Goal: Task Accomplishment & Management: Manage account settings

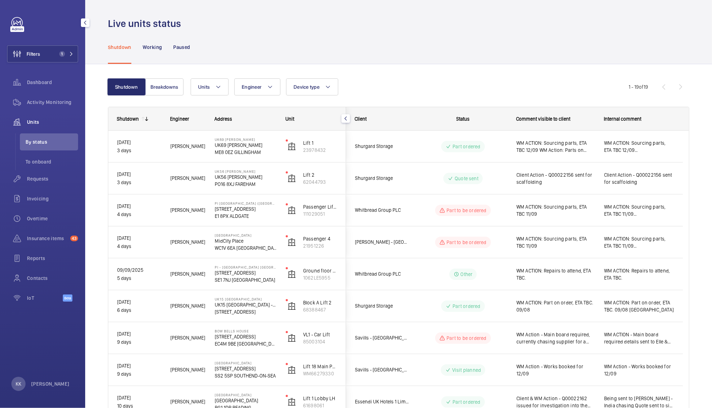
click at [352, 53] on div "Shutdown Working Paused" at bounding box center [399, 47] width 582 height 34
click at [40, 176] on span "Requests" at bounding box center [52, 178] width 51 height 7
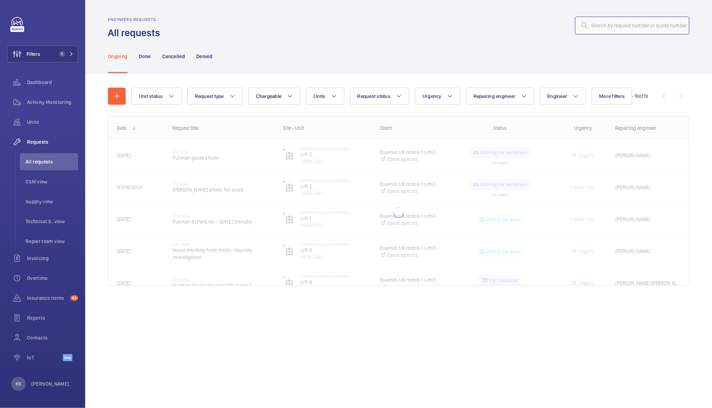
click at [628, 20] on input "text" at bounding box center [632, 26] width 114 height 18
paste input "09236"
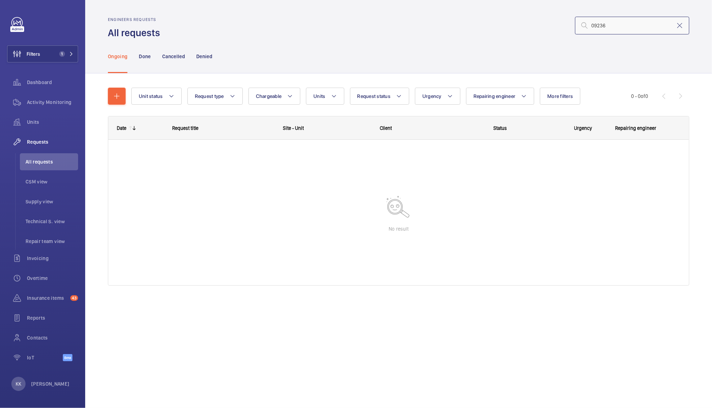
type input "09236"
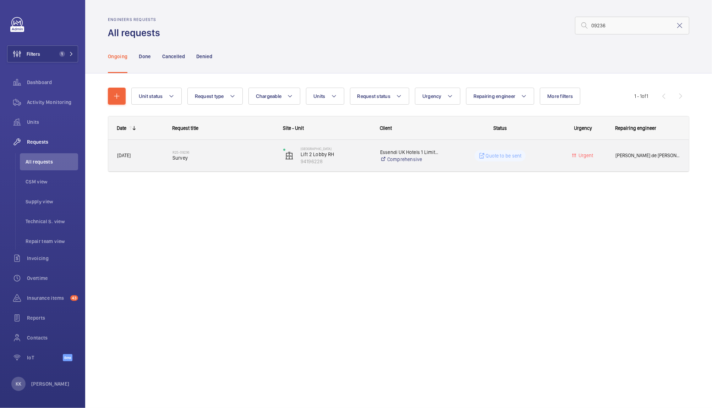
click at [215, 149] on div "R25-09236 Survey" at bounding box center [224, 156] width 102 height 21
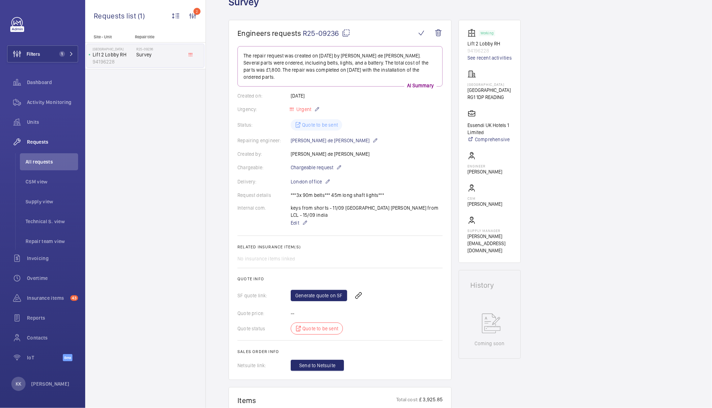
scroll to position [20, 0]
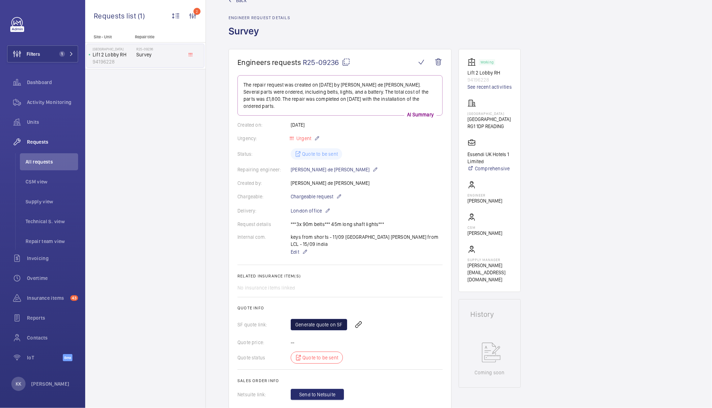
click at [320, 319] on link "Generate quote on SF" at bounding box center [319, 324] width 56 height 11
click at [567, 47] on div "Back Engineer request details Survey" at bounding box center [459, 23] width 461 height 52
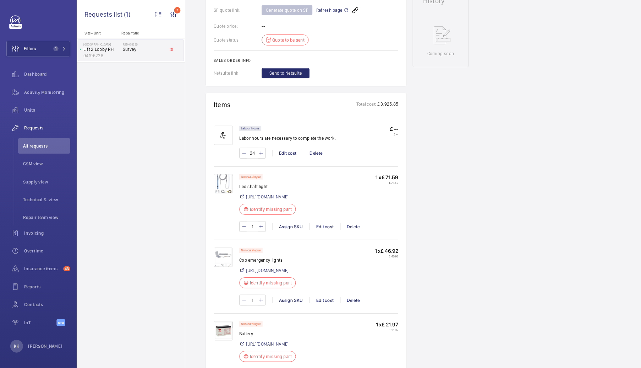
scroll to position [335, 0]
drag, startPoint x: 297, startPoint y: 195, endPoint x: 267, endPoint y: 200, distance: 30.9
click at [267, 202] on p "Led shaft light" at bounding box center [299, 205] width 67 height 7
copy p "Led shaft light"
drag, startPoint x: 444, startPoint y: 190, endPoint x: 429, endPoint y: 189, distance: 15.0
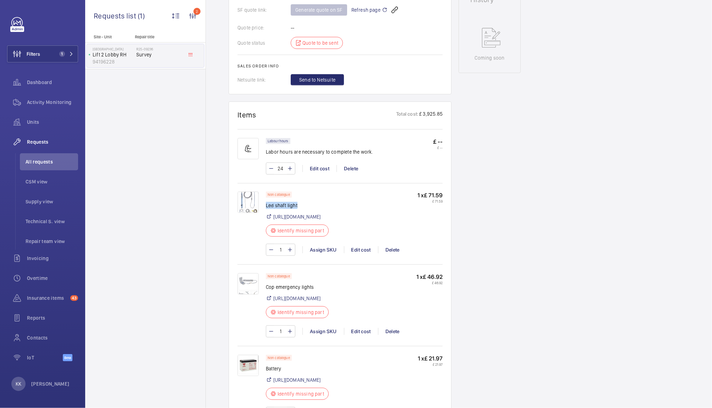
click at [429, 189] on wm-front-card "Items Total cost: £ 3,925.85 Labour hours Labor hours are necessary to complete…" at bounding box center [340, 393] width 223 height 583
copy p "71.59"
click at [321, 213] on link "[URL][DOMAIN_NAME]" at bounding box center [296, 216] width 47 height 7
click at [541, 178] on div "Engineers requests R25-09236 The repair request was created on [DATE] by [PERSO…" at bounding box center [459, 352] width 506 height 1236
click at [243, 198] on img at bounding box center [248, 202] width 21 height 21
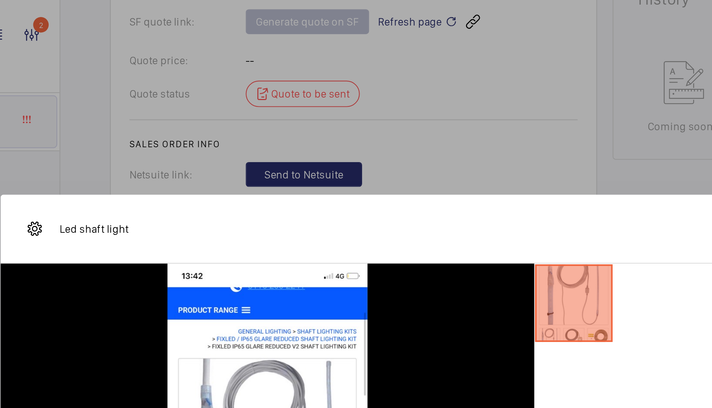
click at [395, 65] on div at bounding box center [356, 204] width 712 height 408
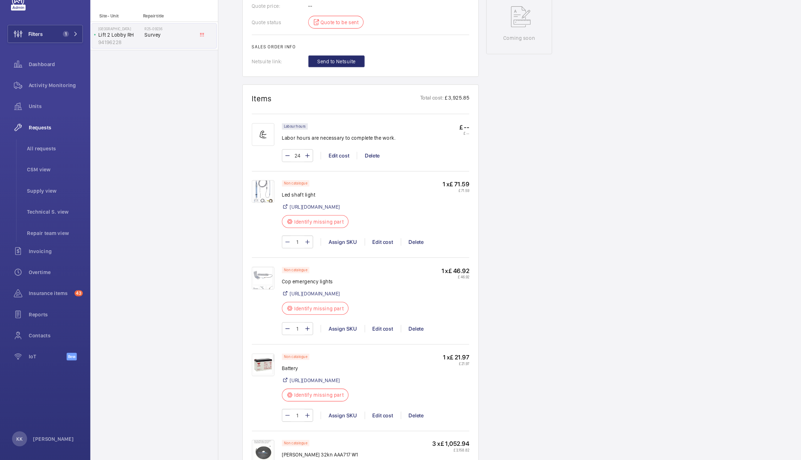
drag, startPoint x: 631, startPoint y: 21, endPoint x: 495, endPoint y: 180, distance: 209.3
click at [495, 180] on div "Working Lift 2 Lobby RH 94196228 See recent activities [GEOGRAPHIC_DATA] RG1 1D…" at bounding box center [490, 341] width 62 height 1214
drag, startPoint x: 316, startPoint y: 288, endPoint x: 266, endPoint y: 288, distance: 50.4
click at [266, 288] on p "Cop emergency lights" at bounding box center [299, 287] width 67 height 7
copy div "Non catalogue Cop emergency lights"
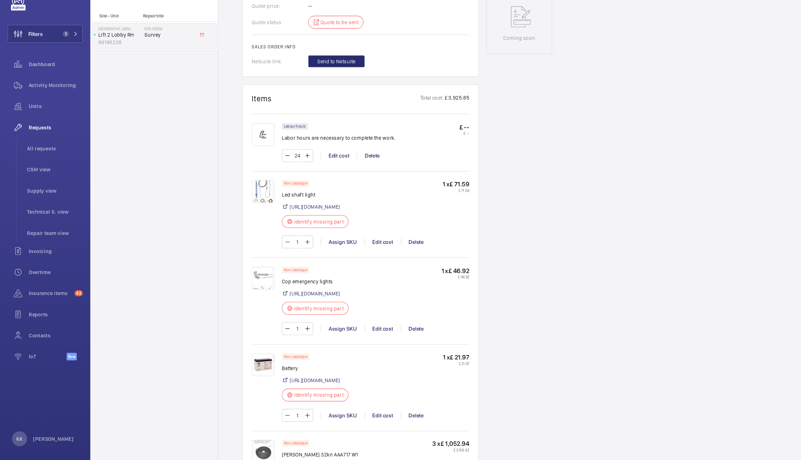
click at [508, 261] on div "Working Lift 2 Lobby RH 94196228 See recent activities [GEOGRAPHIC_DATA] RG1 1D…" at bounding box center [490, 341] width 62 height 1214
drag, startPoint x: 442, startPoint y: 274, endPoint x: 428, endPoint y: 273, distance: 13.9
click at [428, 273] on p "1 x £ 46.92" at bounding box center [430, 276] width 26 height 7
copy p "46.92"
drag, startPoint x: 755, startPoint y: 163, endPoint x: 755, endPoint y: 214, distance: 51.1
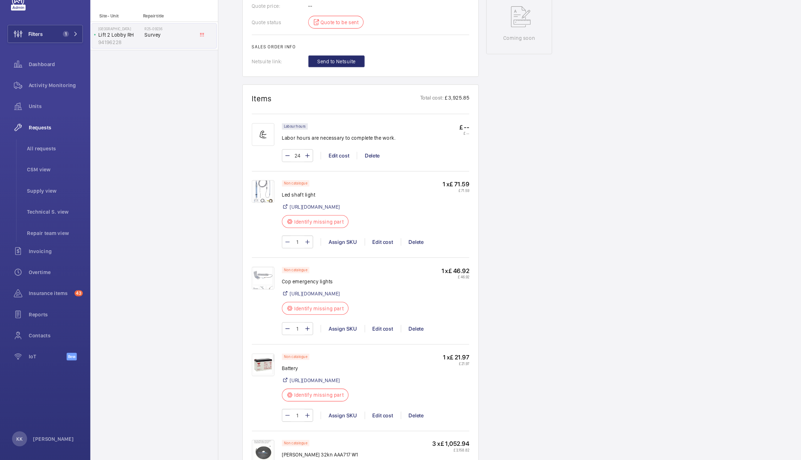
click at [712, 214] on div "Engineers requests R25-09236 The repair request was created on [DATE] by [PERSO…" at bounding box center [504, 352] width 596 height 1236
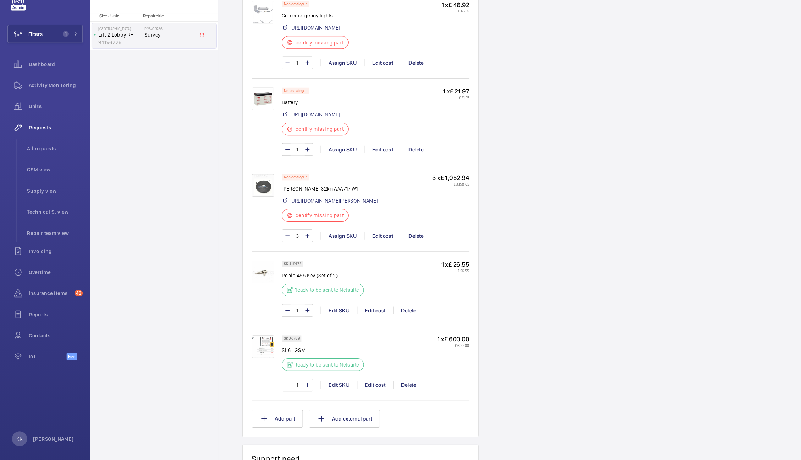
scroll to position [602, 0]
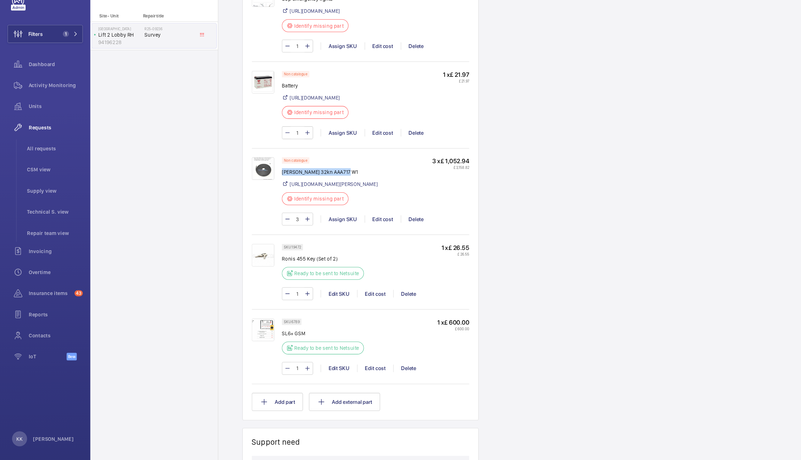
drag, startPoint x: 323, startPoint y: 213, endPoint x: 267, endPoint y: 215, distance: 56.5
click at [267, 187] on p "[PERSON_NAME] 32kn AAA717 W1" at bounding box center [311, 183] width 91 height 7
copy p "[PERSON_NAME] 32kn AAA717 W1"
drag, startPoint x: 441, startPoint y: 202, endPoint x: 422, endPoint y: 202, distance: 18.8
click at [422, 178] on p "3 x £ 1,052.94" at bounding box center [425, 173] width 35 height 7
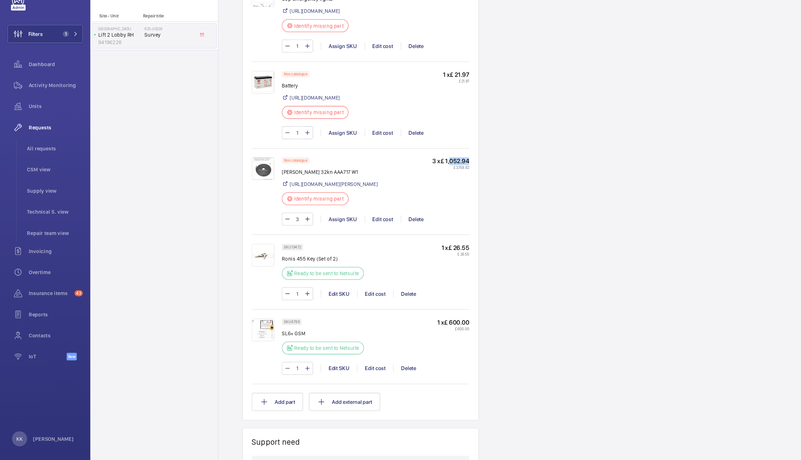
drag, startPoint x: 420, startPoint y: 201, endPoint x: 452, endPoint y: 200, distance: 32.7
click at [452, 200] on div "Engineers requests R25-09236 The repair request was created on [DATE] by [PERSO…" at bounding box center [504, 86] width 596 height 1236
copy p "1,052.94"
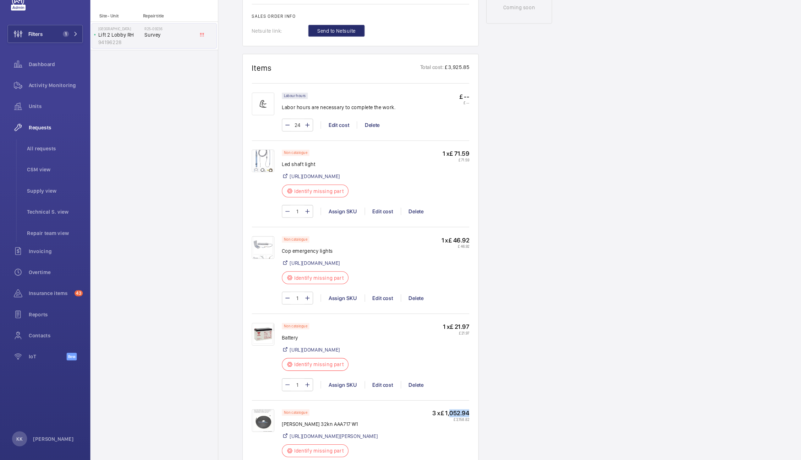
scroll to position [353, 0]
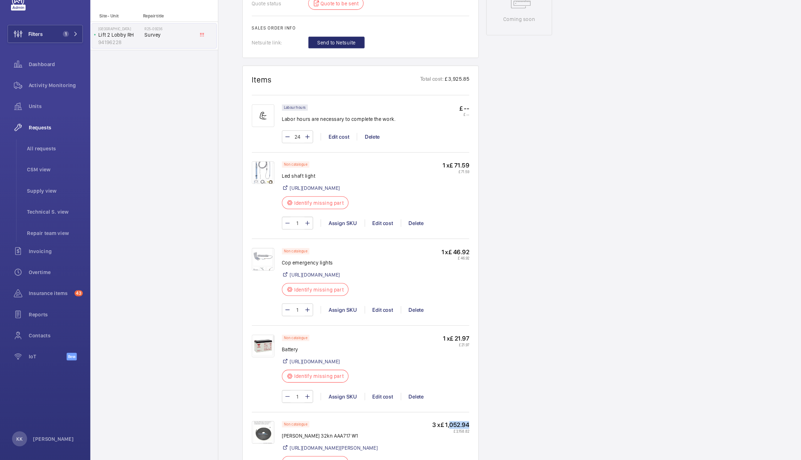
drag, startPoint x: 444, startPoint y: 172, endPoint x: 429, endPoint y: 171, distance: 15.0
click at [429, 171] on wm-front-card "Items Total cost: £ 3,925.85 Labour hours Labor hours are necessary to complete…" at bounding box center [340, 375] width 223 height 583
copy p "71.59"
click at [585, 115] on div "Engineers requests R25-09236 The repair request was created on [DATE] by [PERSO…" at bounding box center [504, 334] width 596 height 1236
click at [611, 130] on div "Engineers requests R25-09236 The repair request was created on [DATE] by [PERSO…" at bounding box center [504, 334] width 596 height 1236
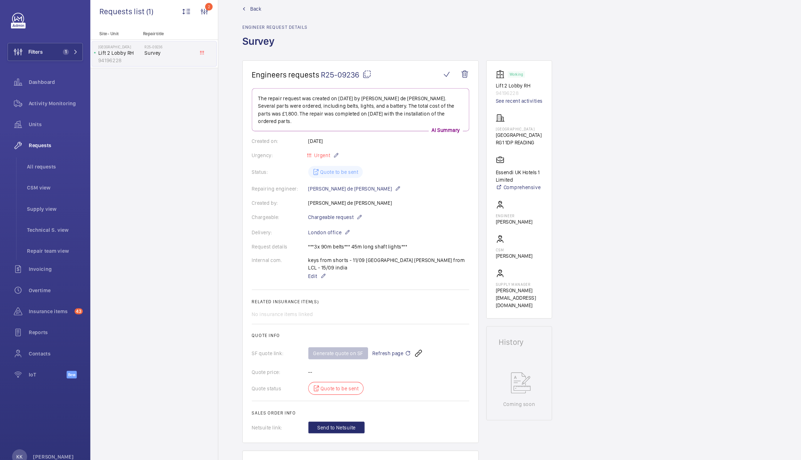
scroll to position [0, 0]
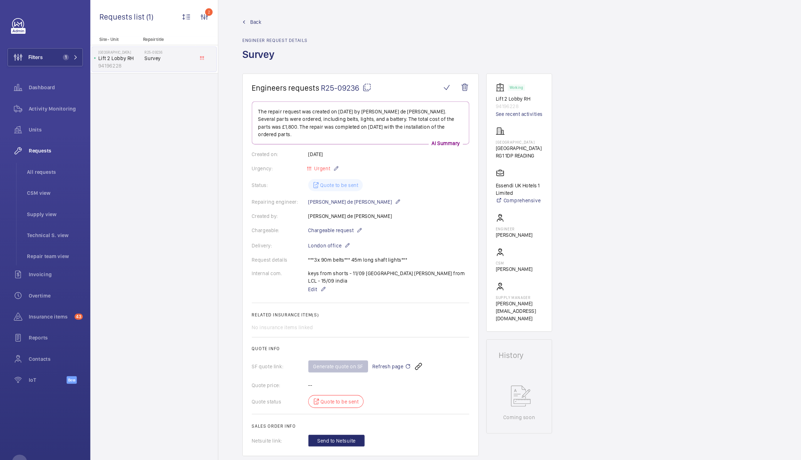
click at [51, 49] on button "Filters 1" at bounding box center [42, 53] width 71 height 17
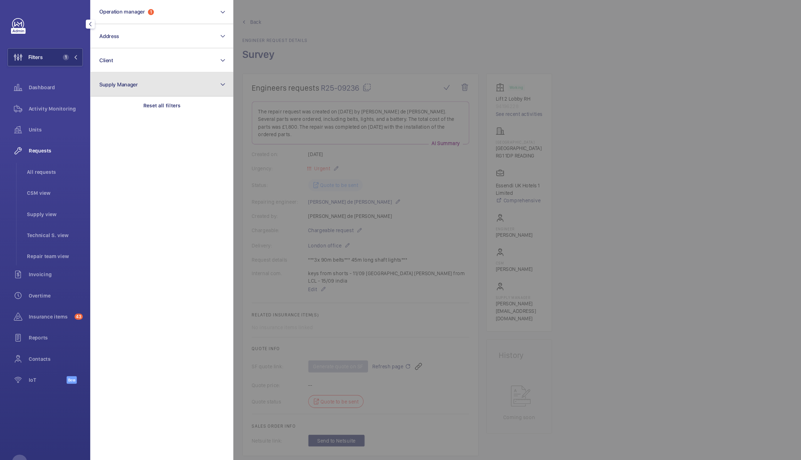
click at [117, 70] on button "Supply Manager" at bounding box center [152, 79] width 135 height 23
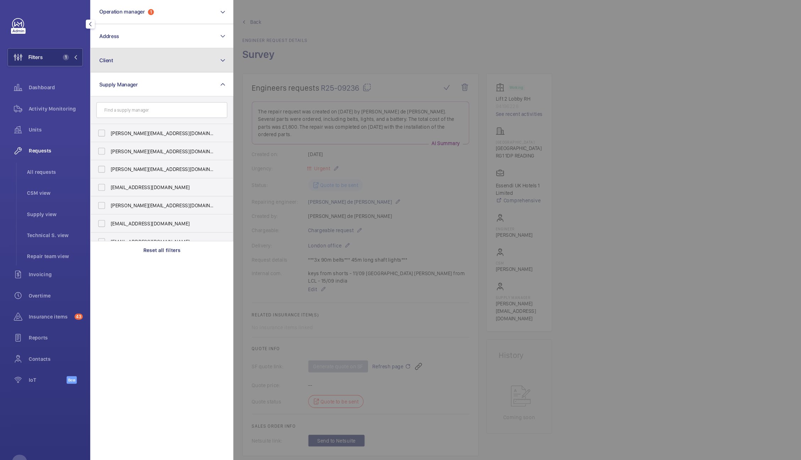
click at [120, 55] on button "Client" at bounding box center [152, 56] width 135 height 23
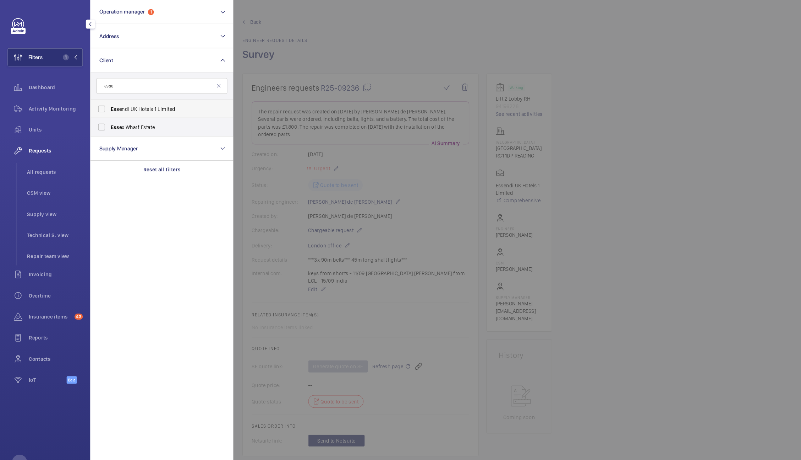
type input "esse"
click at [114, 104] on span "Esse" at bounding box center [109, 103] width 11 height 6
click at [103, 104] on input "Esse ndi UK Hotels 1 Limited" at bounding box center [96, 103] width 14 height 14
checkbox input "true"
click at [278, 21] on div at bounding box center [620, 230] width 801 height 460
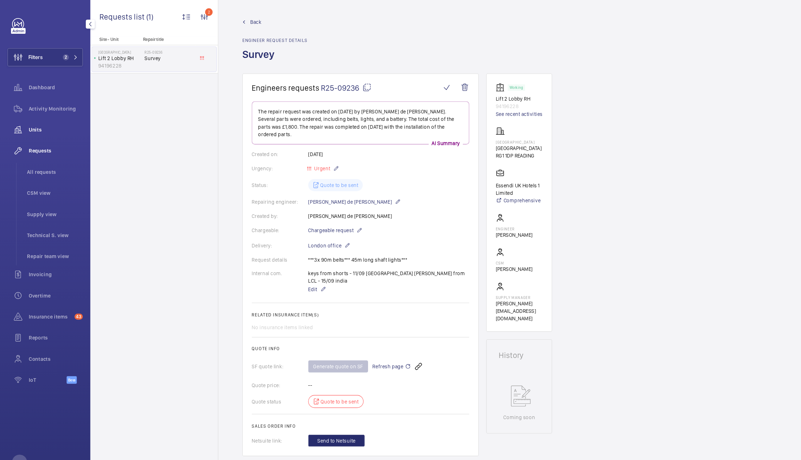
click at [45, 119] on span "Units" at bounding box center [52, 122] width 51 height 7
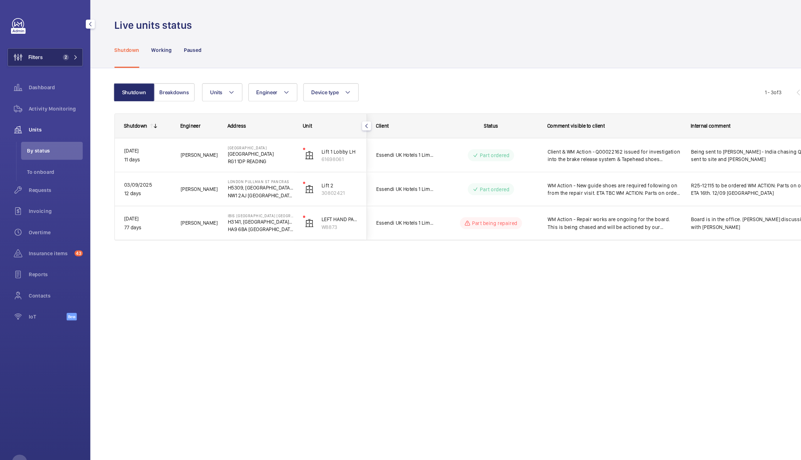
click at [45, 56] on button "Filters 2" at bounding box center [42, 53] width 71 height 17
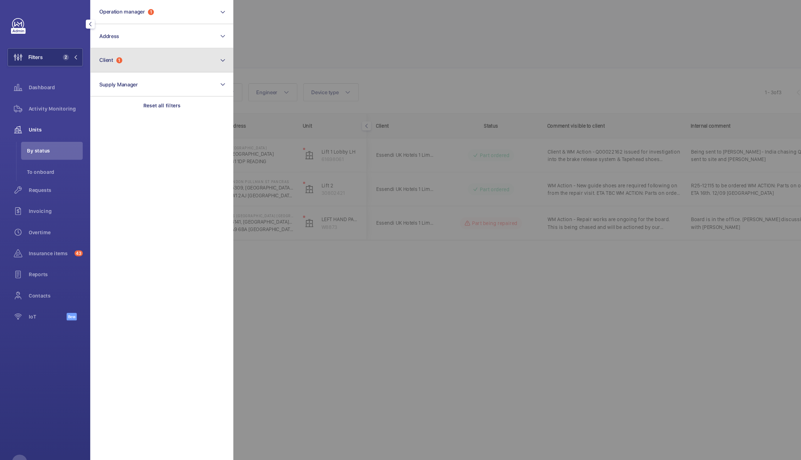
click at [129, 54] on button "Client 1" at bounding box center [152, 56] width 135 height 23
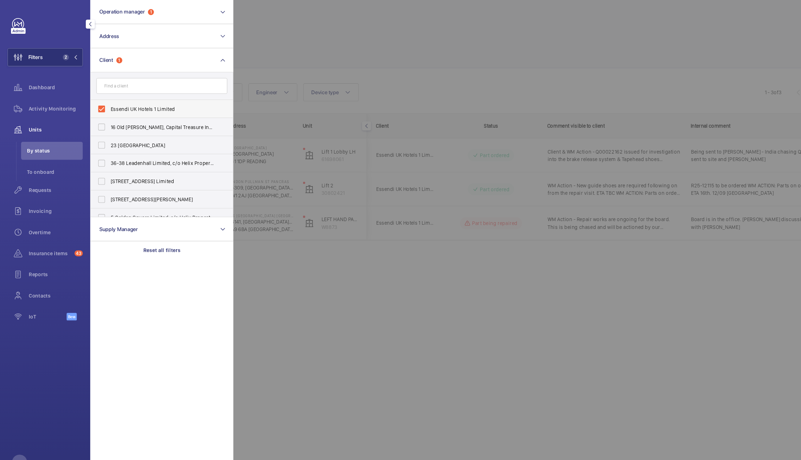
click at [121, 100] on span "Essendi UK Hotels 1 Limited" at bounding box center [153, 102] width 98 height 7
click at [103, 100] on input "Essendi UK Hotels 1 Limited" at bounding box center [96, 103] width 14 height 14
checkbox input "false"
click at [120, 85] on input "text" at bounding box center [153, 81] width 124 height 15
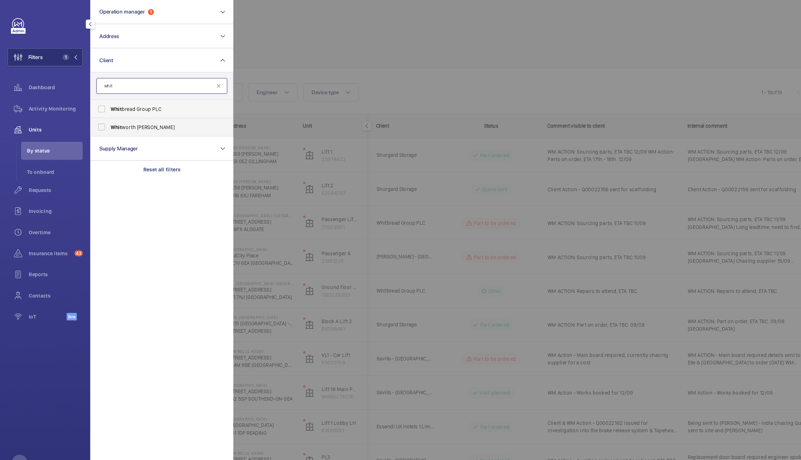
type input "whit"
click at [127, 104] on span "Whit bread Group PLC" at bounding box center [153, 102] width 98 height 7
click at [103, 104] on input "Whit bread Group PLC" at bounding box center [96, 103] width 14 height 14
checkbox input "true"
click at [361, 55] on div at bounding box center [620, 230] width 801 height 460
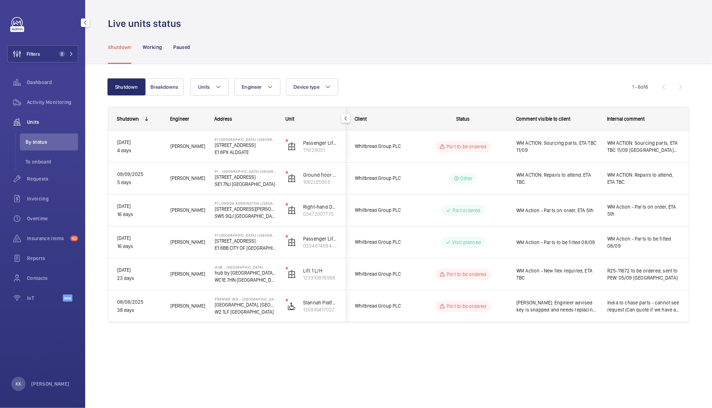
click at [512, 76] on div "Shutdown Breakdowns Units Engineer Device type More filters Reset all filters 1…" at bounding box center [399, 203] width 582 height 273
click at [668, 64] on div "Shutdown Breakdowns Units Engineer Device type More filters Reset all filters 1…" at bounding box center [398, 210] width 627 height 293
click at [583, 55] on div "Shutdown Working Paused" at bounding box center [399, 47] width 582 height 34
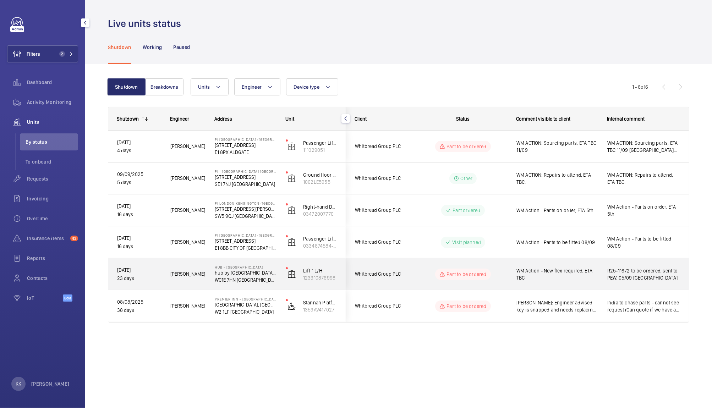
click at [545, 281] on span "WM Action - New flex required, ETA TBC" at bounding box center [558, 274] width 82 height 14
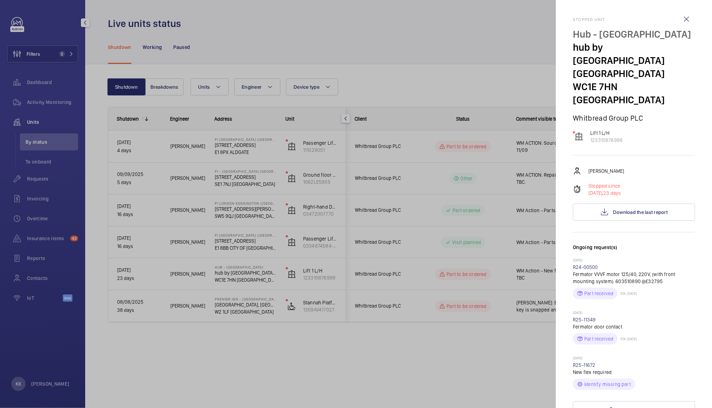
click at [433, 388] on div at bounding box center [356, 204] width 712 height 408
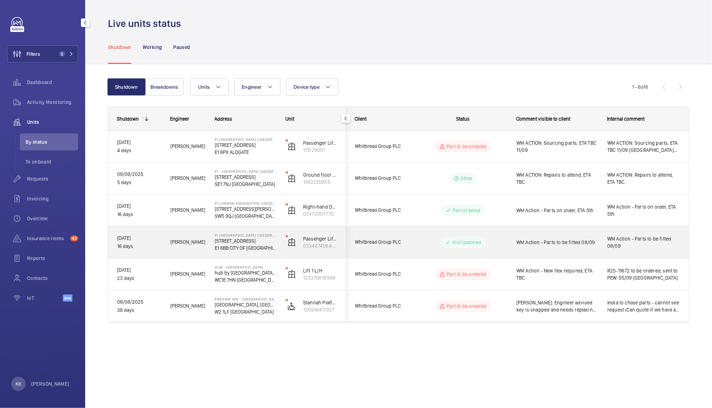
click at [568, 247] on div "WM Action - Parts to be fitted 08/09" at bounding box center [558, 242] width 82 height 16
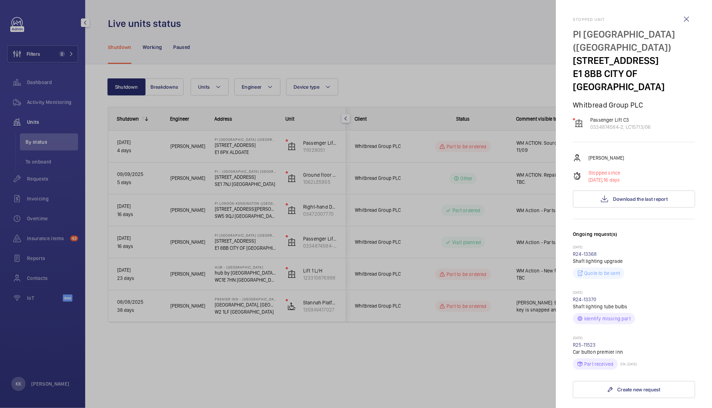
click at [384, 372] on div at bounding box center [356, 204] width 712 height 408
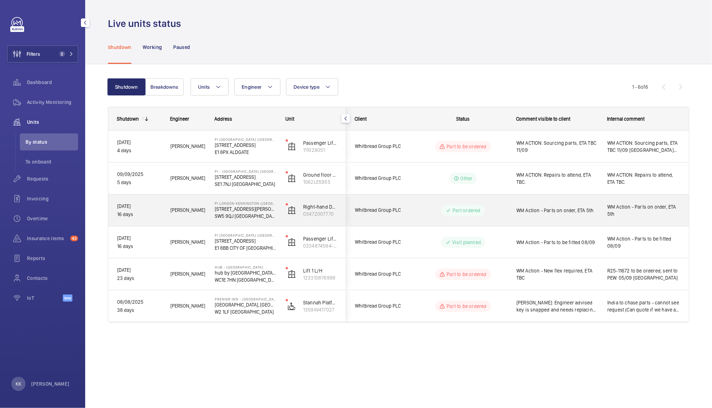
click at [577, 215] on div "WM Action - Parts on order, ETA 5th" at bounding box center [558, 210] width 82 height 16
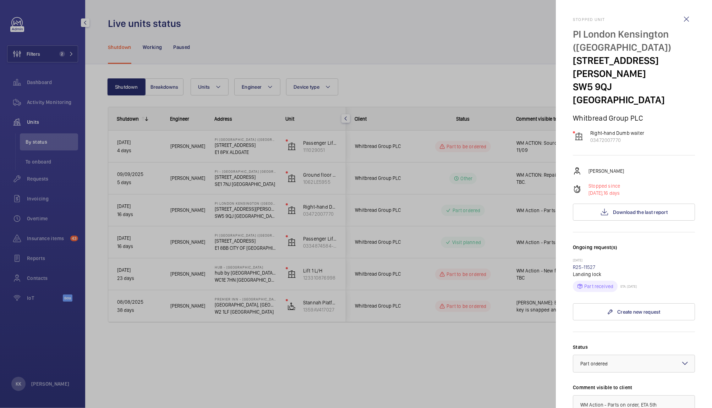
click at [452, 72] on div at bounding box center [356, 204] width 712 height 408
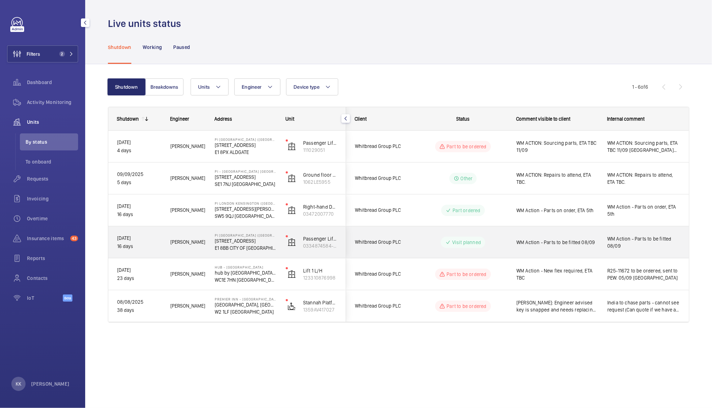
click at [540, 255] on div "WM Action - Parts to be fitted 08/09" at bounding box center [553, 242] width 90 height 31
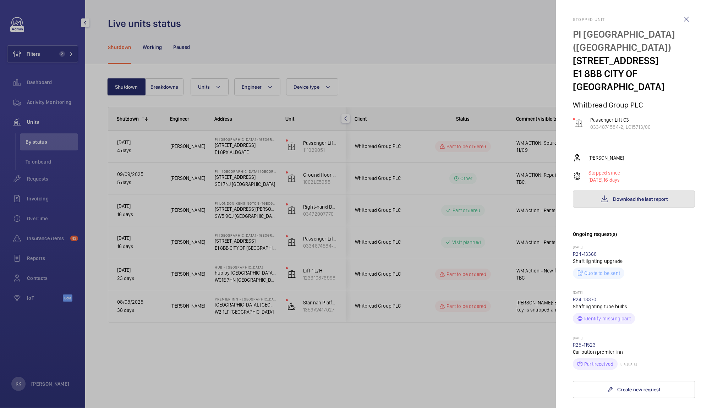
click at [656, 191] on button "Download the last report" at bounding box center [634, 199] width 122 height 17
drag, startPoint x: 600, startPoint y: 318, endPoint x: 570, endPoint y: 320, distance: 30.6
click at [570, 320] on mat-sidenav "Stopped unit [GEOGRAPHIC_DATA] ([GEOGRAPHIC_DATA]) [STREET_ADDRESS][GEOGRAPHIC_…" at bounding box center [634, 204] width 156 height 408
copy link "R25-11523"
click at [531, 259] on div at bounding box center [356, 204] width 712 height 408
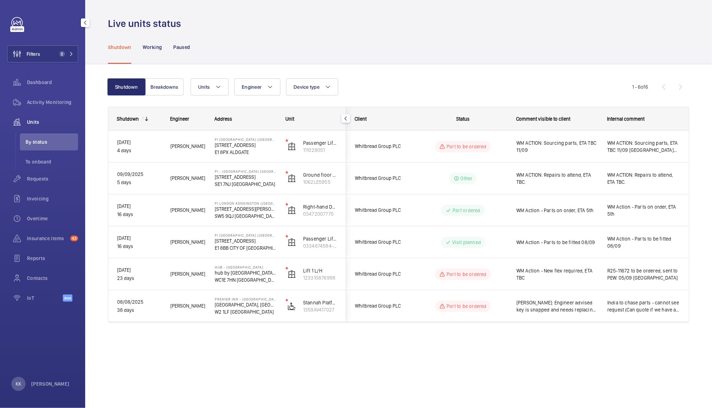
click at [545, 274] on mat-sidenav-container "Filters 2 Dashboard Activity Monitoring Units By status To onboard Requests Inv…" at bounding box center [356, 204] width 712 height 408
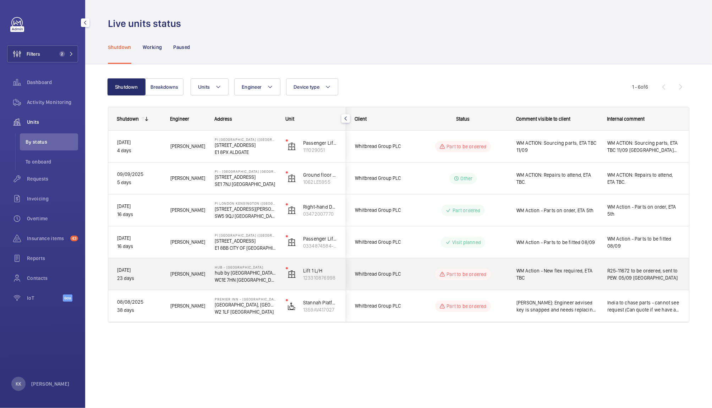
click at [545, 274] on span "WM Action - New flex required, ETA TBC" at bounding box center [558, 274] width 82 height 14
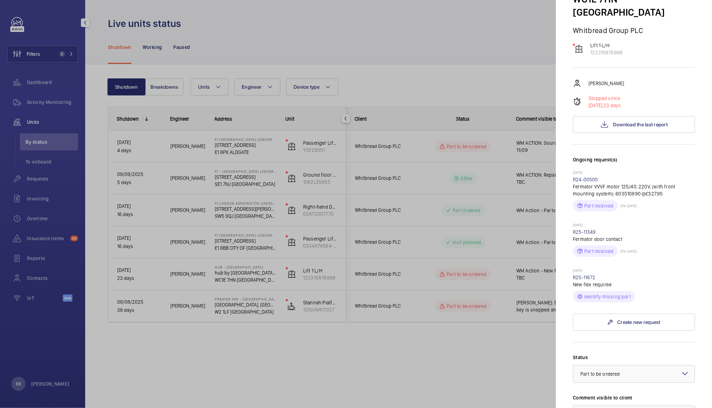
scroll to position [87, 0]
click at [452, 301] on div at bounding box center [356, 204] width 712 height 408
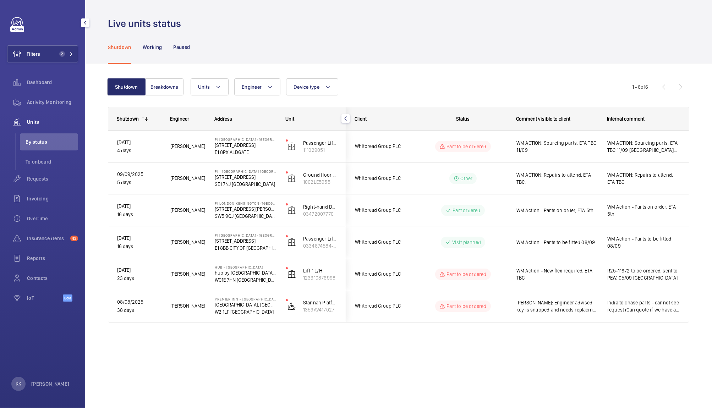
scroll to position [0, 0]
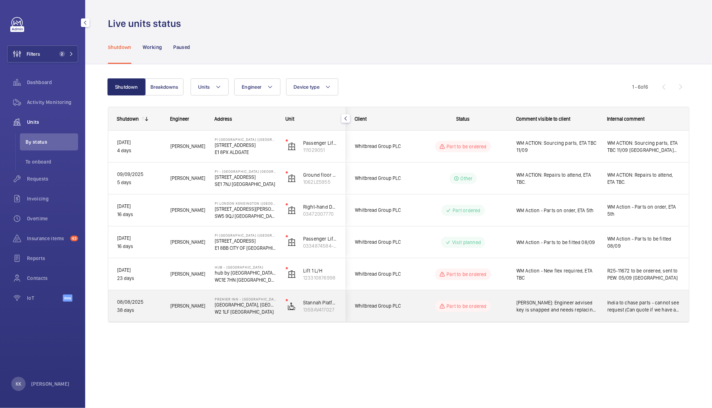
click at [231, 313] on p "W2 1LF [GEOGRAPHIC_DATA]" at bounding box center [246, 312] width 62 height 7
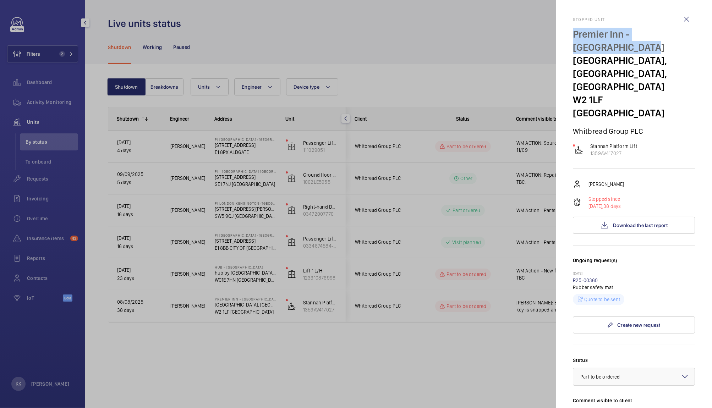
drag, startPoint x: 599, startPoint y: 49, endPoint x: 574, endPoint y: 34, distance: 29.1
click at [574, 34] on p "Premier Inn - [GEOGRAPHIC_DATA]" at bounding box center [634, 41] width 122 height 26
copy p "Premier Inn - [GEOGRAPHIC_DATA]"
click at [333, 223] on div at bounding box center [356, 204] width 712 height 408
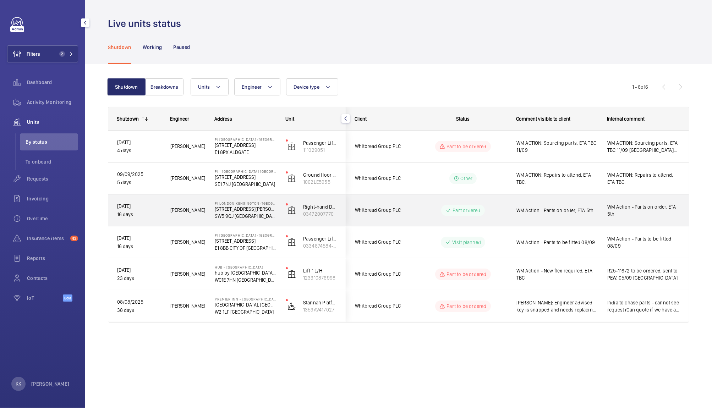
click at [528, 211] on span "WM Action - Parts on order, ETA 5th" at bounding box center [558, 210] width 82 height 7
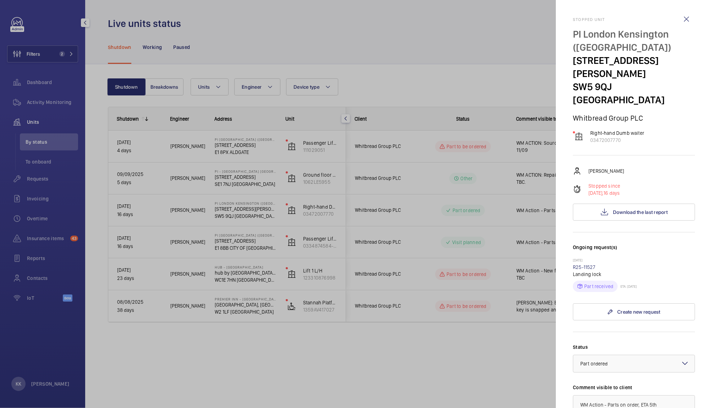
click at [208, 212] on div at bounding box center [356, 204] width 712 height 408
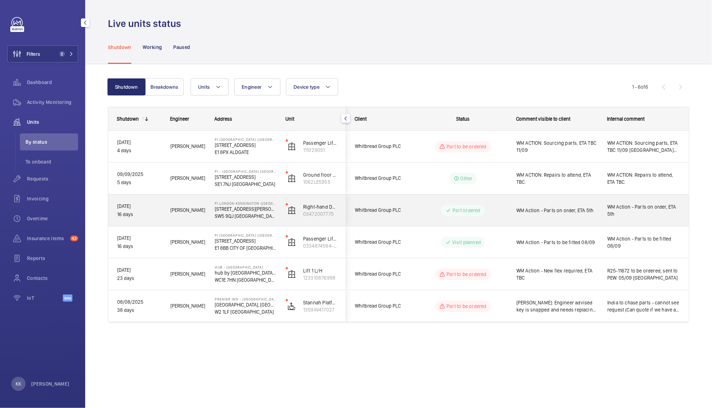
click at [572, 212] on span "WM Action - Parts on order, ETA 5th" at bounding box center [558, 210] width 82 height 7
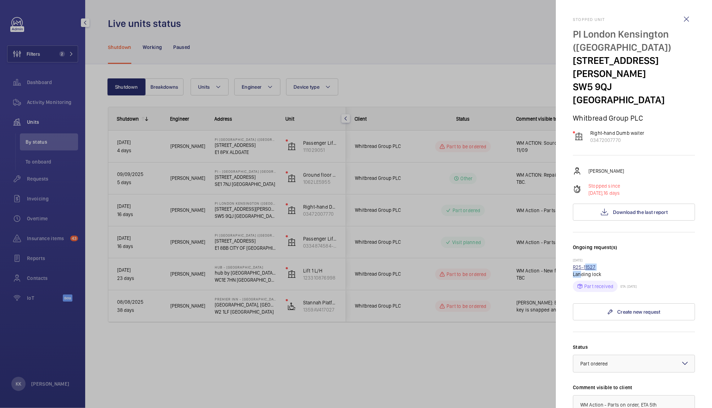
drag, startPoint x: 581, startPoint y: 258, endPoint x: 584, endPoint y: 255, distance: 4.0
click at [584, 258] on wm-front-repair-request-minimized-display-item "[DATE] R25-11527 Landing lock Part received ETA: [DATE]" at bounding box center [634, 275] width 122 height 34
click at [584, 265] on link "R25-11527" at bounding box center [584, 268] width 23 height 6
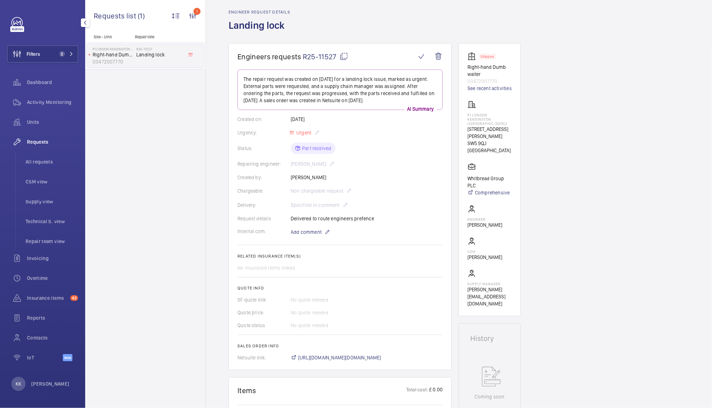
scroll to position [4, 0]
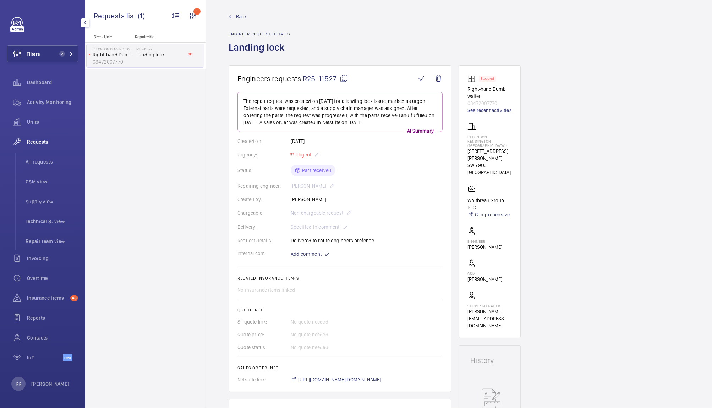
click at [473, 52] on div "Back Engineer request details Landing lock" at bounding box center [459, 39] width 461 height 52
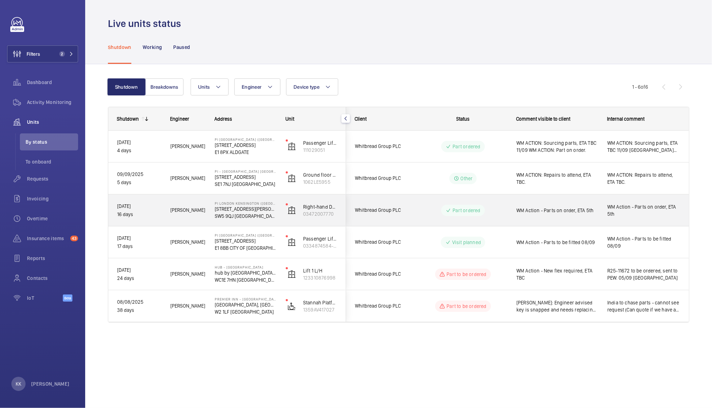
click at [600, 212] on div "WM Action - Parts on order, ETA 5th" at bounding box center [644, 210] width 90 height 31
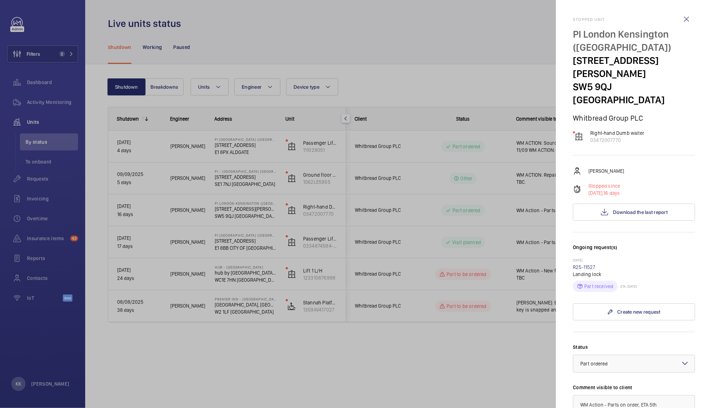
click at [686, 167] on div "[PERSON_NAME]" at bounding box center [634, 171] width 122 height 9
click at [515, 244] on div at bounding box center [356, 204] width 712 height 408
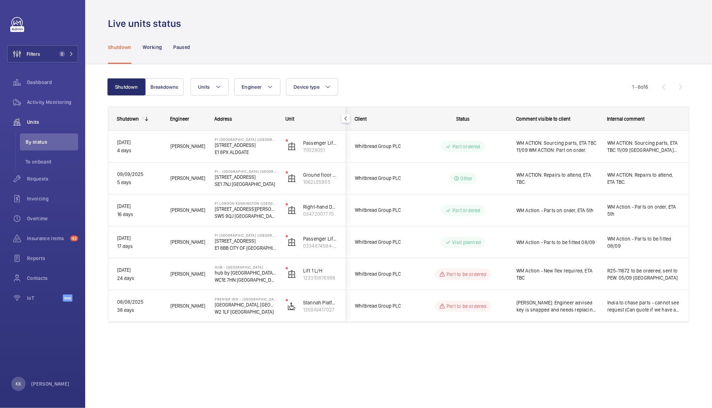
click at [515, 244] on mat-sidenav-container "Filters 2 Dashboard Activity Monitoring Units By status To onboard Requests Inv…" at bounding box center [356, 204] width 712 height 408
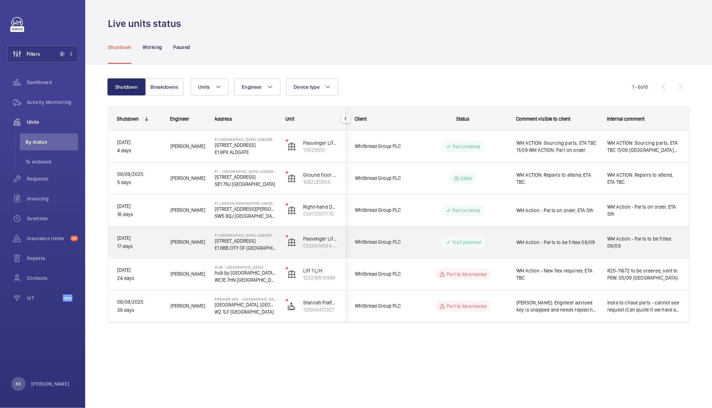
click at [515, 244] on div "WM Action - Parts to be fitted 08/09" at bounding box center [553, 242] width 90 height 31
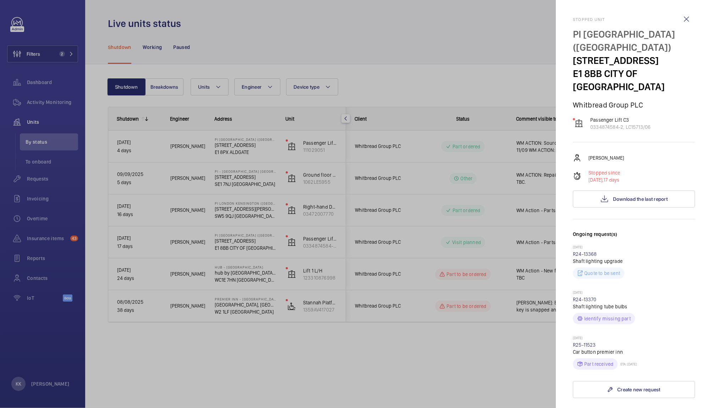
click at [415, 214] on div at bounding box center [356, 204] width 712 height 408
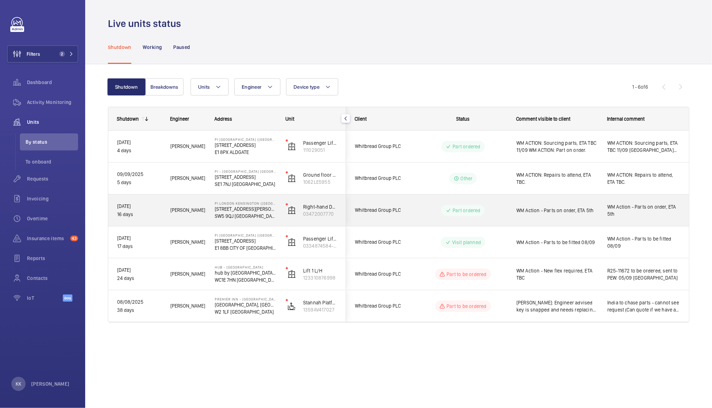
click at [550, 215] on div "WM Action - Parts on order, ETA 5th" at bounding box center [558, 210] width 82 height 16
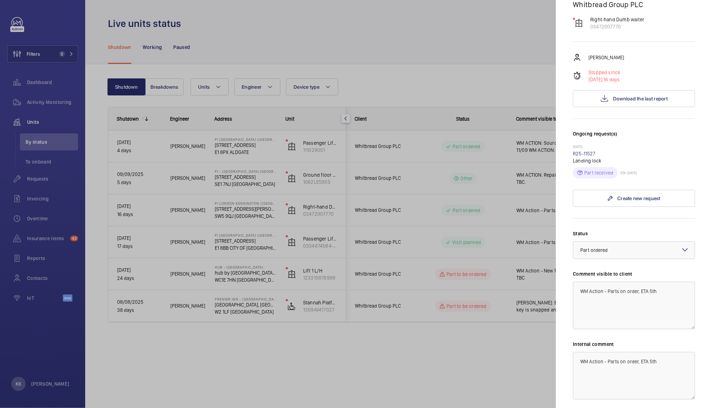
scroll to position [116, 0]
drag, startPoint x: 661, startPoint y: 274, endPoint x: 619, endPoint y: 277, distance: 42.0
click at [619, 279] on textarea "WM Action - Parts on order, ETA 5th" at bounding box center [634, 303] width 122 height 48
type textarea "WM Action - Parts to be fitted 16/09"
drag, startPoint x: 675, startPoint y: 349, endPoint x: 449, endPoint y: 336, distance: 226.6
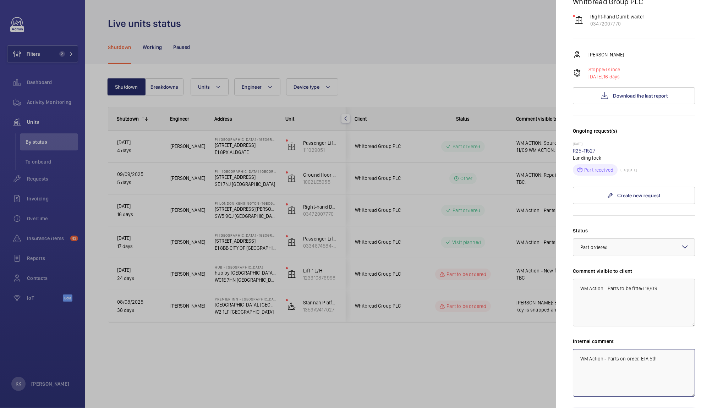
click at [449, 336] on mat-sidenav-container "Filters 2 Dashboard Activity Monitoring Units By status To onboard Requests Inv…" at bounding box center [356, 204] width 712 height 408
type textarea "[PERSON_NAME]"
click at [606, 227] on wm-front-input-dropdown "Status Select a status × Part ordered ×" at bounding box center [634, 241] width 122 height 29
click at [607, 227] on wm-front-input-dropdown "Status Select a status × Part ordered ×" at bounding box center [634, 241] width 122 height 29
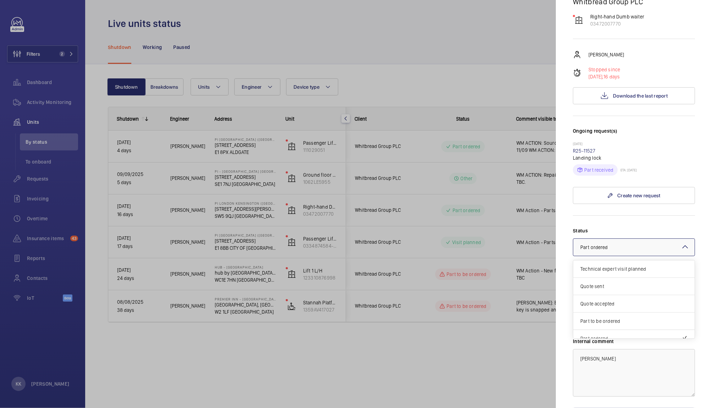
click at [609, 244] on div "× Part ordered" at bounding box center [603, 247] width 45 height 7
click at [604, 310] on span "Visit planned" at bounding box center [634, 313] width 107 height 7
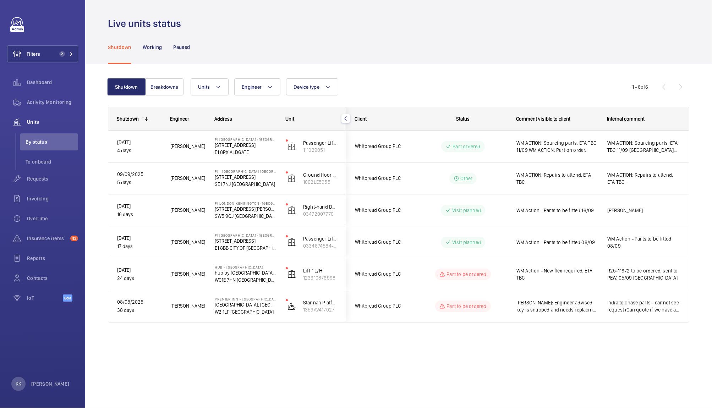
click at [633, 399] on div "Live units status Shutdown Working Paused Shutdown Breakdowns Units Engineer De…" at bounding box center [398, 204] width 627 height 408
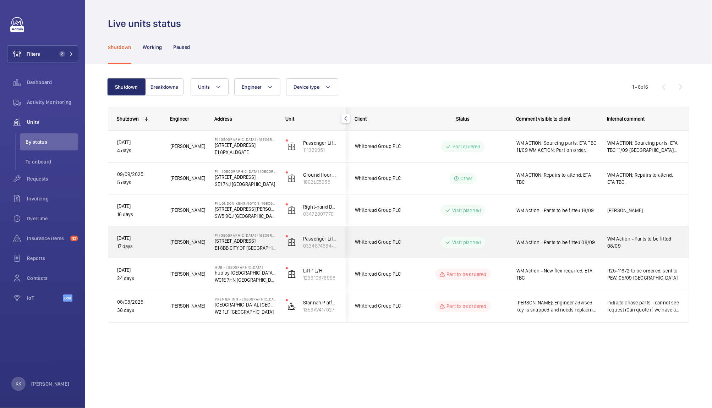
click at [554, 234] on div "WM Action - Parts to be fitted 08/09" at bounding box center [558, 242] width 82 height 16
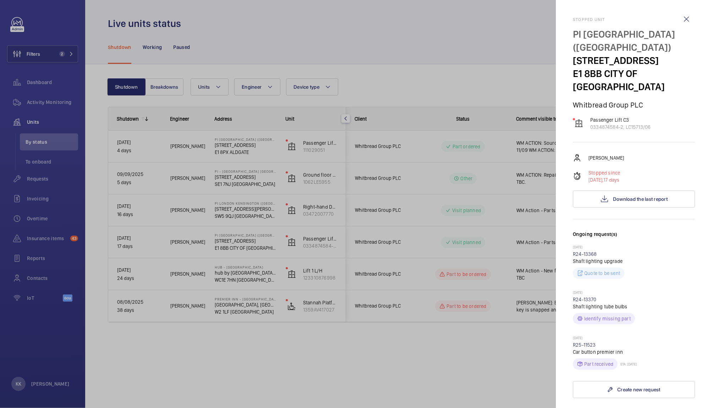
click at [422, 58] on div at bounding box center [356, 204] width 712 height 408
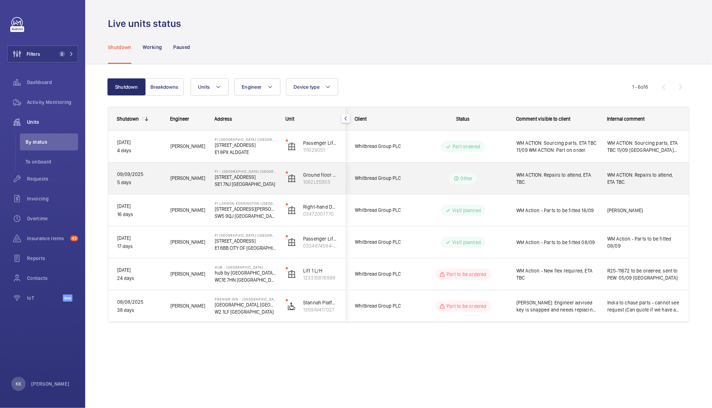
click at [572, 185] on span "WM ACTION: Repairs to attend, ETA TBC." at bounding box center [558, 179] width 82 height 14
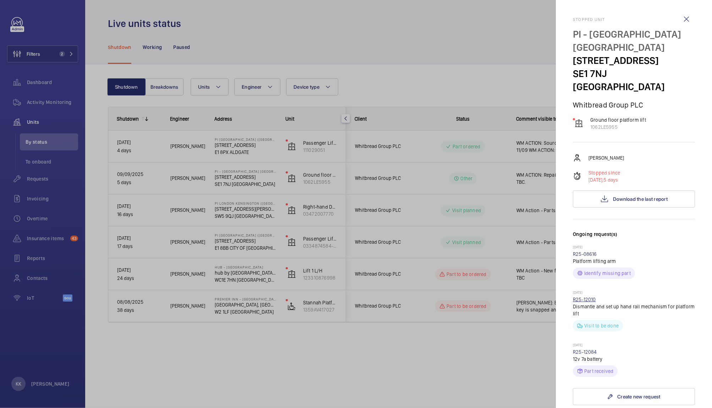
click at [588, 297] on link "R25-12010" at bounding box center [584, 300] width 23 height 6
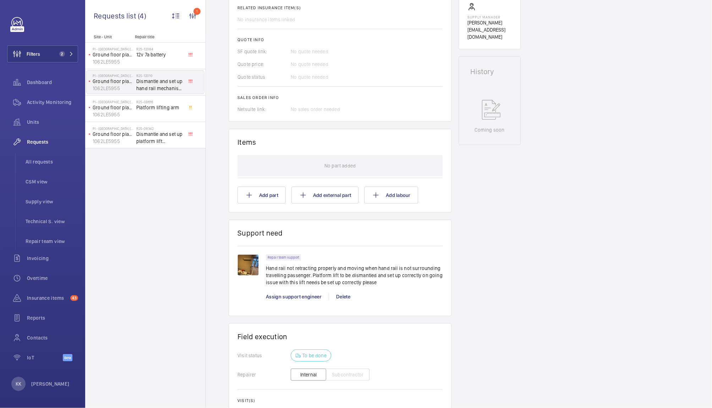
scroll to position [316, 0]
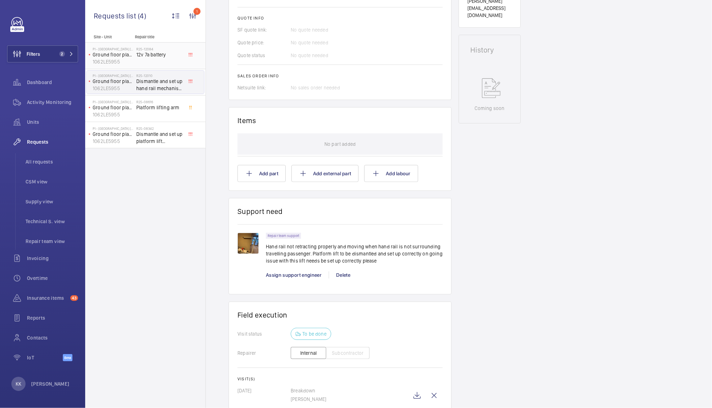
click at [159, 59] on div "R25-12084 12v 7a battery" at bounding box center [159, 57] width 47 height 21
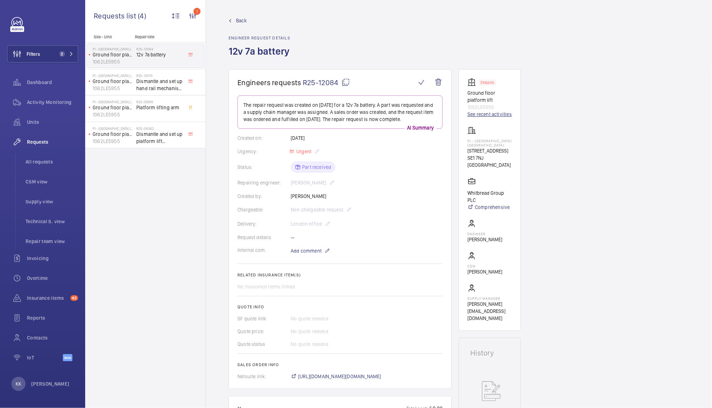
click at [478, 117] on link "See recent activities" at bounding box center [490, 114] width 44 height 7
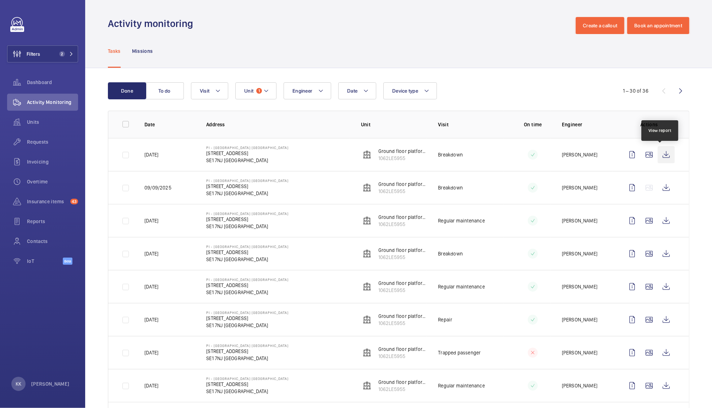
click at [665, 156] on wm-front-icon-button at bounding box center [666, 154] width 17 height 17
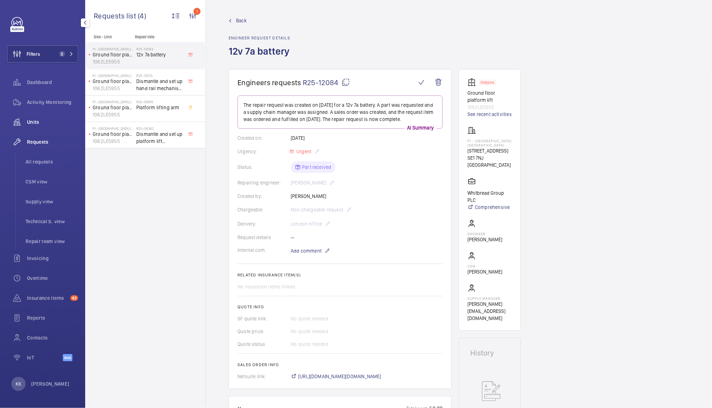
click at [38, 125] on span "Units" at bounding box center [52, 122] width 51 height 7
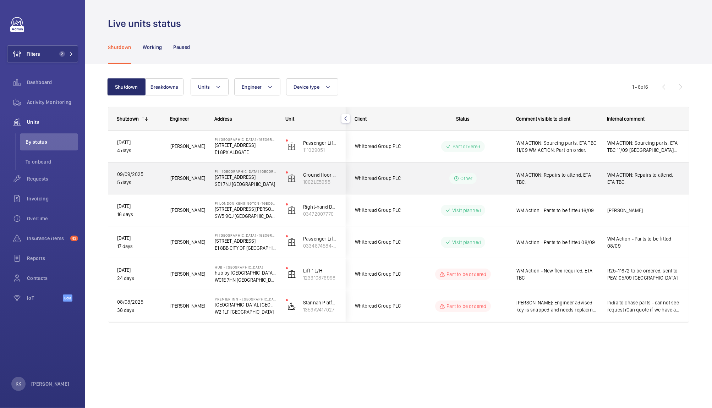
click at [552, 183] on span "WM ACTION: Repairs to attend, ETA TBC." at bounding box center [558, 179] width 82 height 14
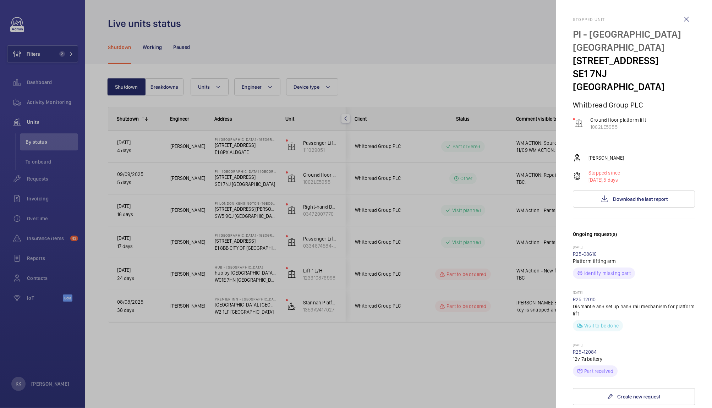
click at [485, 62] on div at bounding box center [356, 204] width 712 height 408
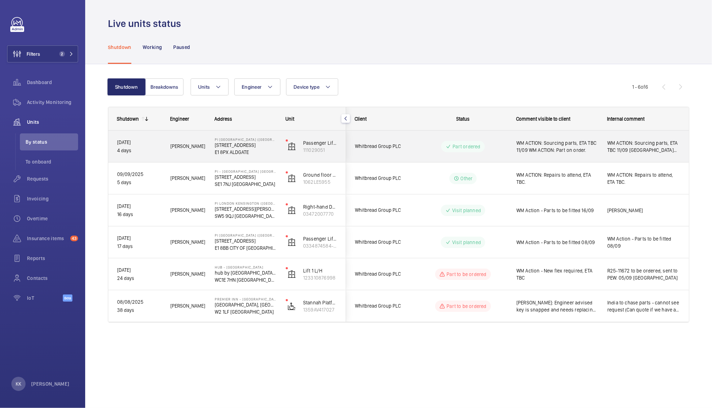
click at [622, 156] on div "WM ACTION: Sourcing parts, ETA TBC 11/09 [GEOGRAPHIC_DATA] Long leadtime, need …" at bounding box center [644, 146] width 90 height 31
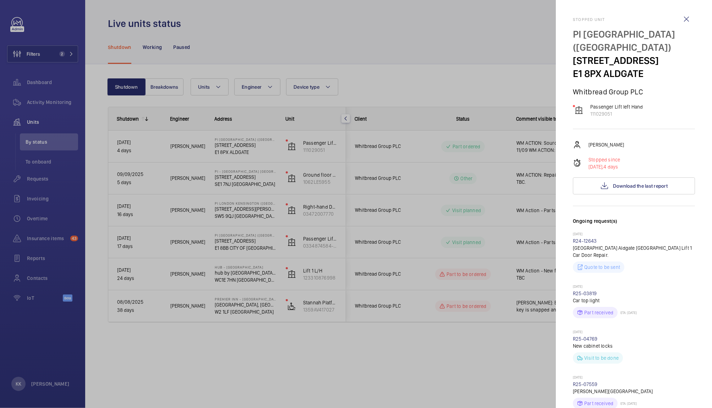
click at [411, 196] on div at bounding box center [356, 204] width 712 height 408
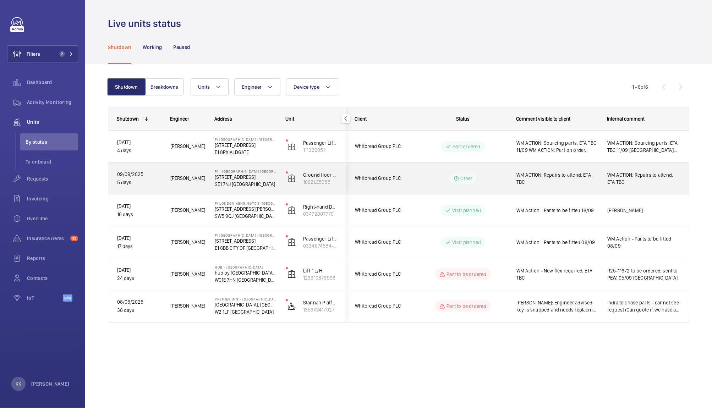
click at [534, 184] on span "WM ACTION: Repairs to attend, ETA TBC." at bounding box center [558, 179] width 82 height 14
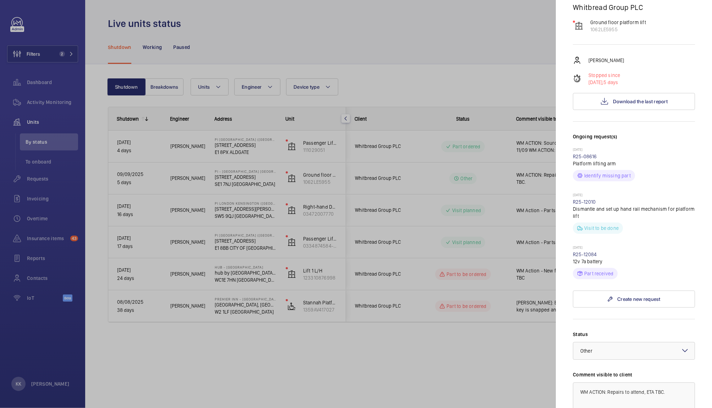
scroll to position [130, 0]
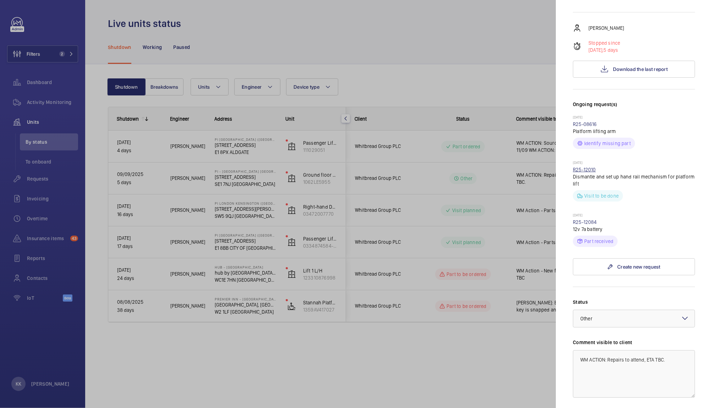
click at [580, 167] on link "R25-12010" at bounding box center [584, 170] width 23 height 6
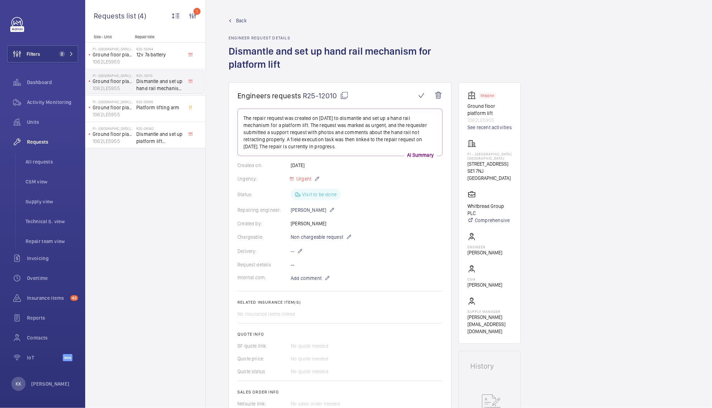
click at [311, 99] on span "R25-12010" at bounding box center [326, 95] width 46 height 9
click at [319, 93] on span "R25-12010" at bounding box center [326, 95] width 46 height 9
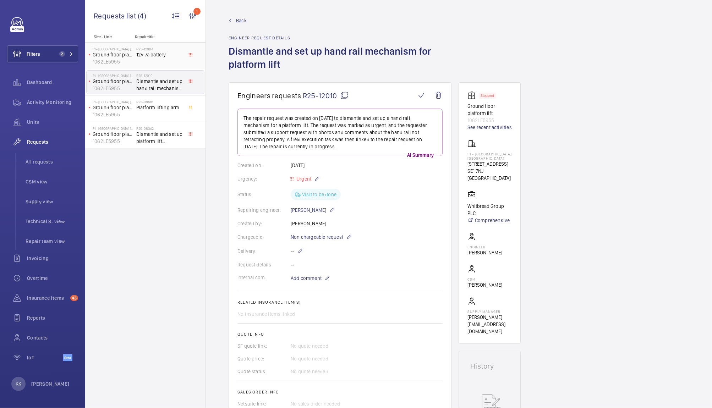
click at [147, 58] on span "12v 7a battery" at bounding box center [159, 54] width 47 height 7
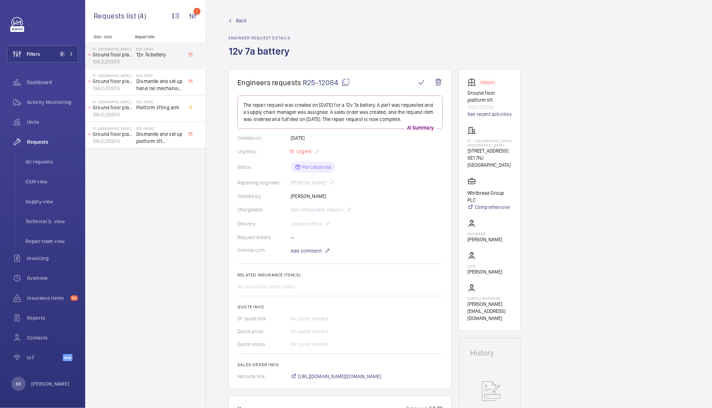
click at [320, 82] on span "R25-12084" at bounding box center [326, 82] width 47 height 9
type textarea "R25-12084"
click at [28, 119] on span "Units" at bounding box center [52, 122] width 51 height 7
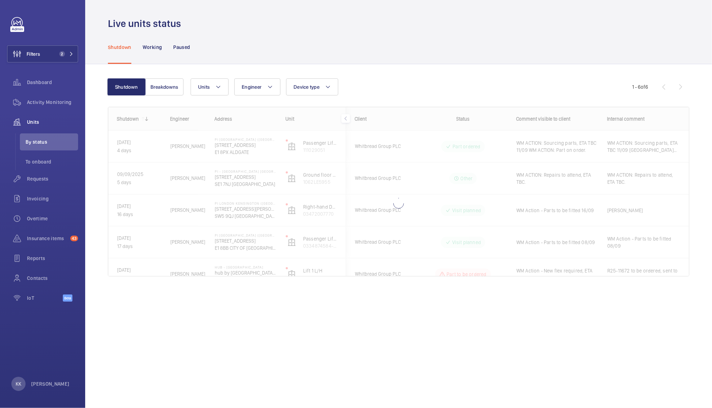
click at [337, 55] on div "Shutdown Working Paused" at bounding box center [399, 47] width 582 height 34
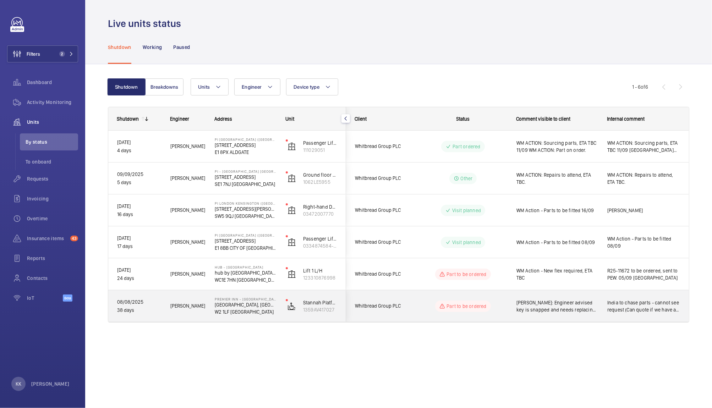
click at [546, 304] on span "[PERSON_NAME]: Engineer advised key is snapped and needs replacing. Sourcing ke…" at bounding box center [558, 306] width 82 height 14
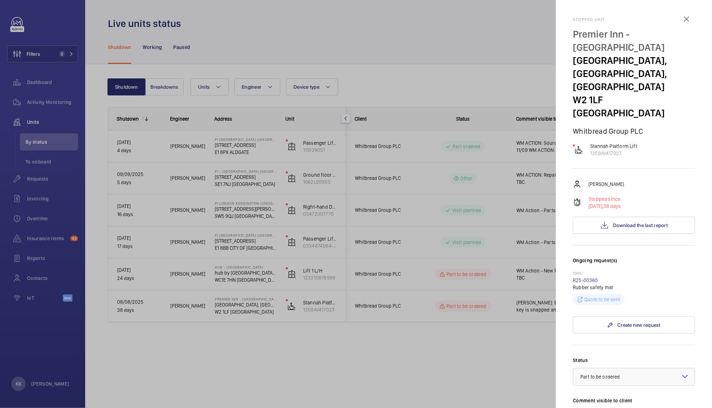
drag, startPoint x: 602, startPoint y: 266, endPoint x: 571, endPoint y: 265, distance: 30.2
click at [571, 265] on mat-sidenav "Stopped unit [GEOGRAPHIC_DATA] - [GEOGRAPHIC_DATA], [STREET_ADDRESS] LONDON Whi…" at bounding box center [634, 204] width 156 height 408
click at [685, 159] on div "Stopped unit [GEOGRAPHIC_DATA] - [GEOGRAPHIC_DATA], [STREET_ADDRESS] LONDON Whi…" at bounding box center [634, 306] width 122 height 578
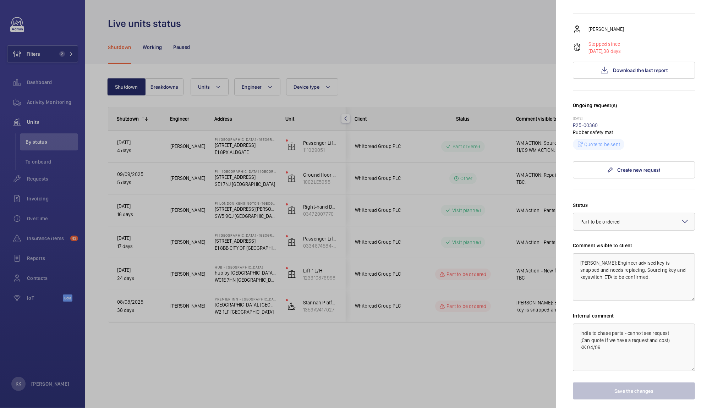
scroll to position [173, 0]
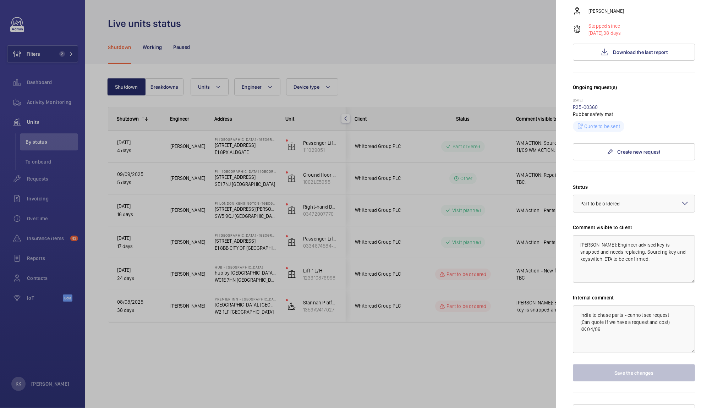
click at [417, 344] on div at bounding box center [356, 204] width 712 height 408
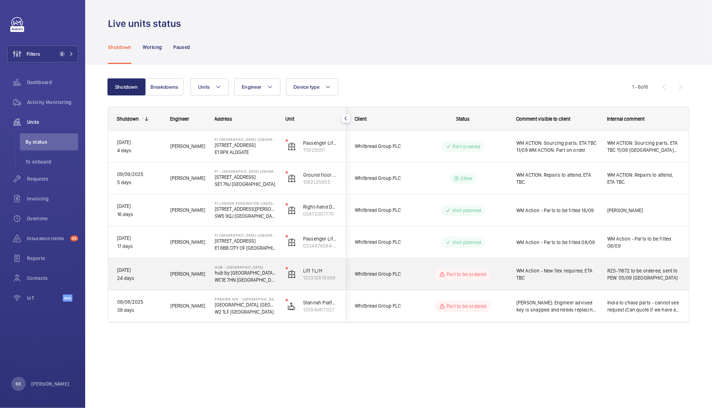
click at [528, 284] on div "WM Action - New flex required, ETA TBC" at bounding box center [553, 274] width 90 height 31
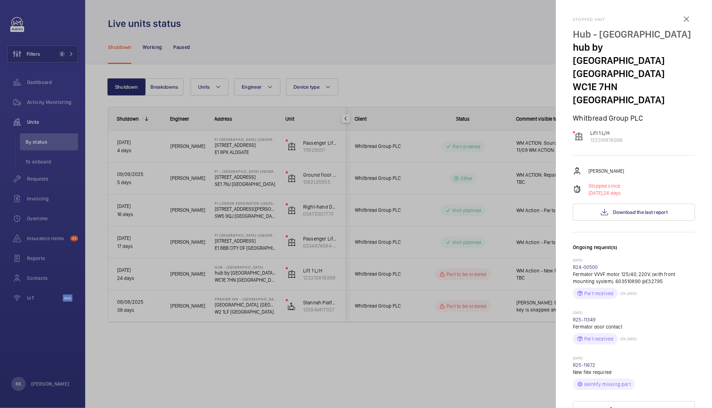
drag, startPoint x: 602, startPoint y: 353, endPoint x: 560, endPoint y: 354, distance: 41.9
click at [560, 354] on mat-sidenav "Stopped unit Hub - [GEOGRAPHIC_DATA] hub by [GEOGRAPHIC_DATA] [GEOGRAPHIC_DATA]…" at bounding box center [634, 204] width 156 height 408
copy link "R25-11672"
click at [415, 233] on div at bounding box center [356, 204] width 712 height 408
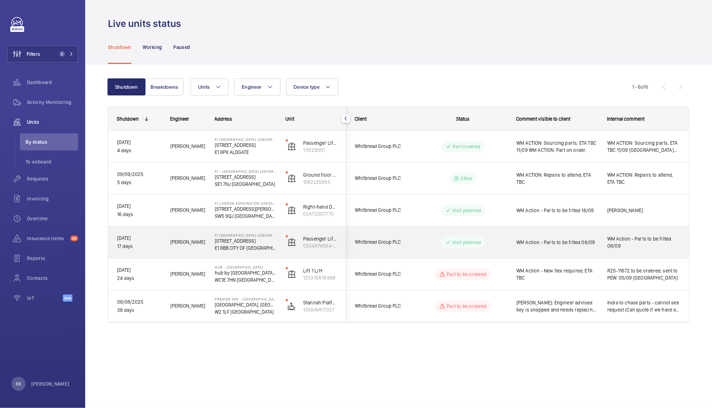
click at [531, 240] on span "WM Action - Parts to be fitted 08/09" at bounding box center [558, 242] width 82 height 7
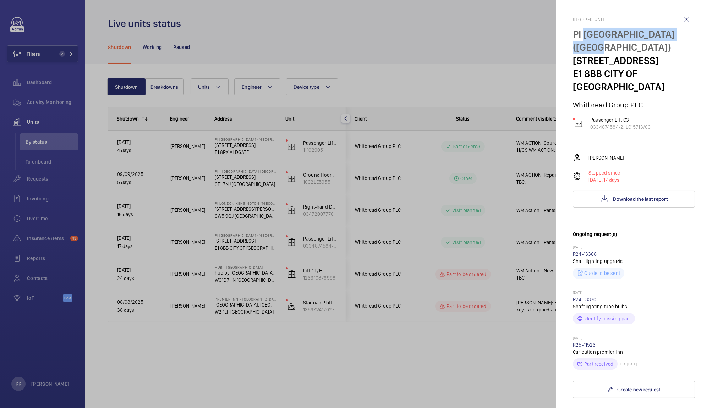
drag, startPoint x: 694, startPoint y: 34, endPoint x: 583, endPoint y: 30, distance: 110.5
click at [583, 30] on mat-sidenav "Stopped unit [GEOGRAPHIC_DATA] ([GEOGRAPHIC_DATA]) [STREET_ADDRESS][GEOGRAPHIC_…" at bounding box center [634, 204] width 156 height 408
click at [409, 270] on div at bounding box center [356, 204] width 712 height 408
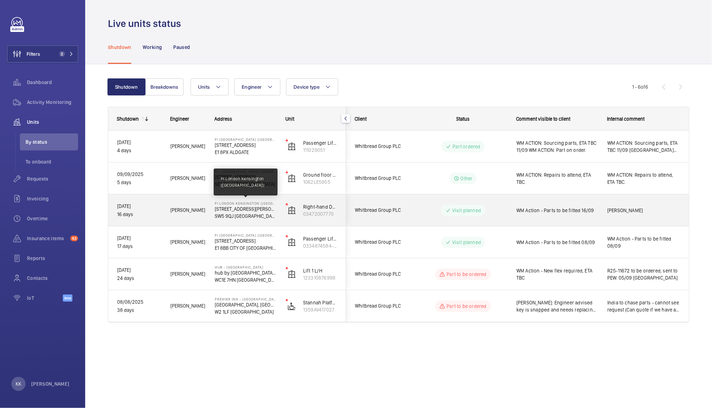
click at [256, 204] on p "PI London Kensington ([GEOGRAPHIC_DATA])" at bounding box center [246, 203] width 62 height 4
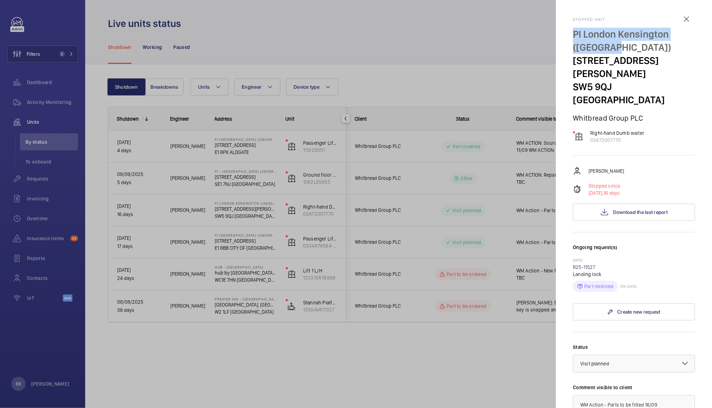
drag, startPoint x: 620, startPoint y: 50, endPoint x: 572, endPoint y: 29, distance: 51.7
click at [572, 29] on mat-sidenav "Stopped unit PI [GEOGRAPHIC_DATA] ([GEOGRAPHIC_DATA]) [STREET_ADDRESS][GEOGRAPH…" at bounding box center [634, 204] width 156 height 408
click at [381, 261] on div at bounding box center [356, 204] width 712 height 408
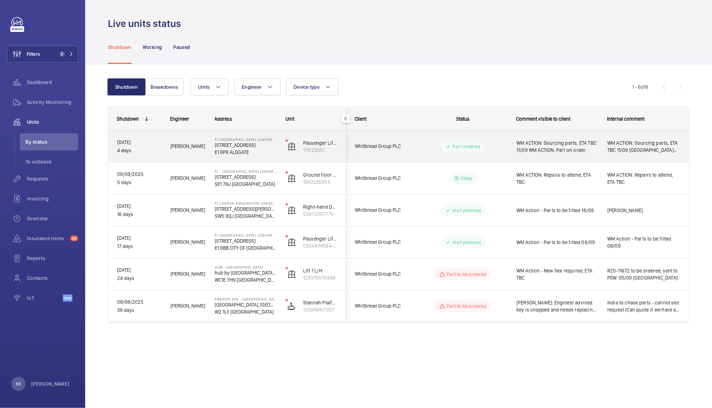
click at [545, 150] on span "WM ACTION: Sourcing parts, ETA TBC 11/09 WM ACTION: Part on order." at bounding box center [558, 147] width 82 height 14
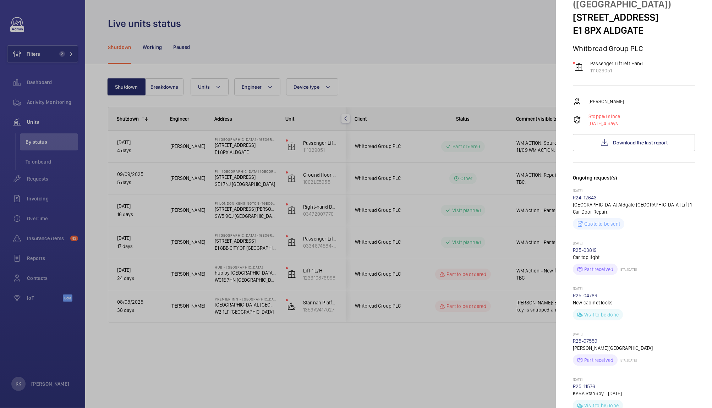
scroll to position [43, 0]
click at [624, 136] on button "Download the last report" at bounding box center [634, 143] width 122 height 17
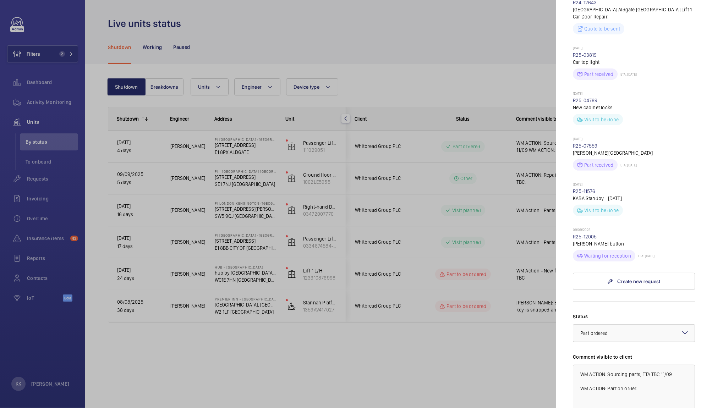
scroll to position [271, 0]
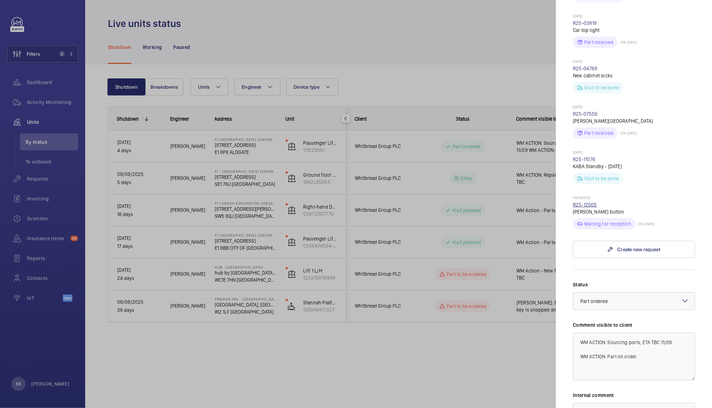
click at [585, 202] on link "R25-12005" at bounding box center [585, 205] width 24 height 6
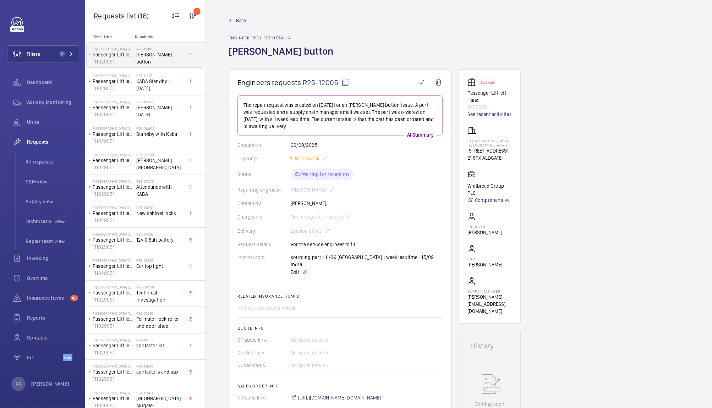
click at [241, 19] on span "Back" at bounding box center [241, 20] width 11 height 7
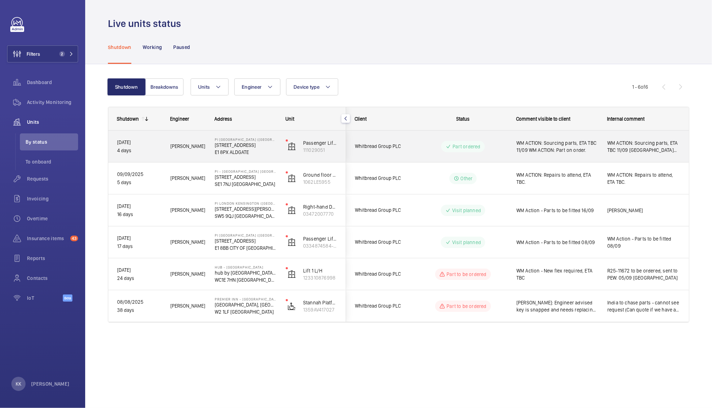
click at [556, 149] on span "WM ACTION: Sourcing parts, ETA TBC 11/09 WM ACTION: Part on order." at bounding box center [558, 147] width 82 height 14
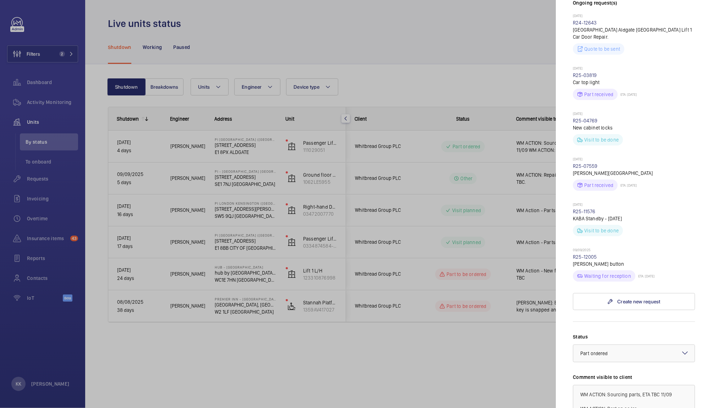
scroll to position [296, 0]
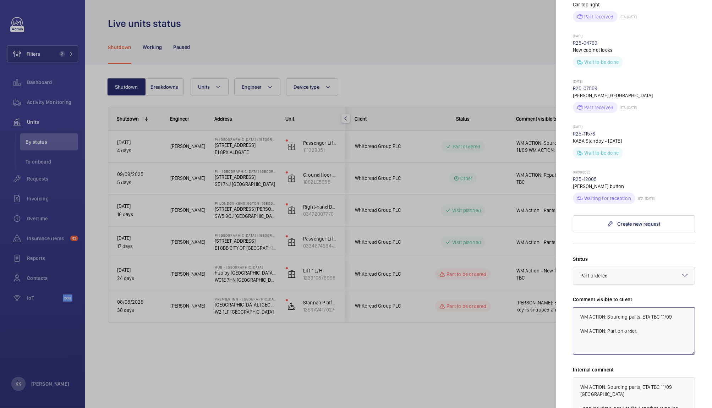
drag, startPoint x: 652, startPoint y: 300, endPoint x: 662, endPoint y: 343, distance: 44.6
click at [662, 343] on div "Status Select a status × Part ordered × Comment visible to client WM ACTION: So…" at bounding box center [634, 355] width 122 height 198
click at [653, 54] on div "Visit to be done" at bounding box center [634, 61] width 122 height 14
drag, startPoint x: 609, startPoint y: 302, endPoint x: 592, endPoint y: 301, distance: 16.8
click at [592, 308] on textarea "WM ACTION: Sourcing parts, ETA 22/09" at bounding box center [634, 332] width 122 height 48
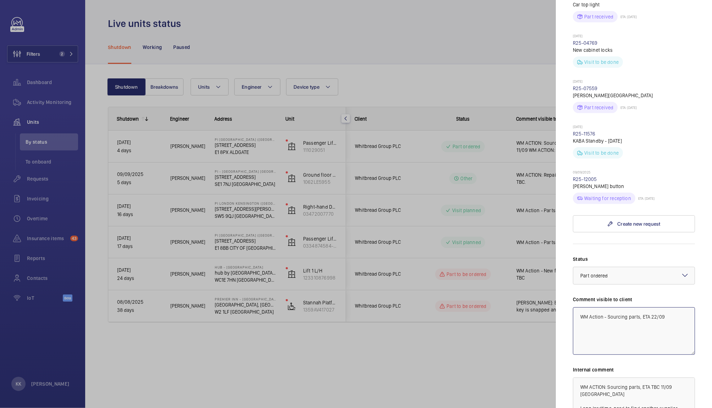
drag, startPoint x: 679, startPoint y: 300, endPoint x: 510, endPoint y: 278, distance: 170.8
click at [510, 278] on mat-sidenav-container "Filters 2 Dashboard Activity Monitoring Units By status To onboard Requests Inv…" at bounding box center [356, 204] width 712 height 408
type textarea "WM Action - Sourcing parts, ETA 22/09"
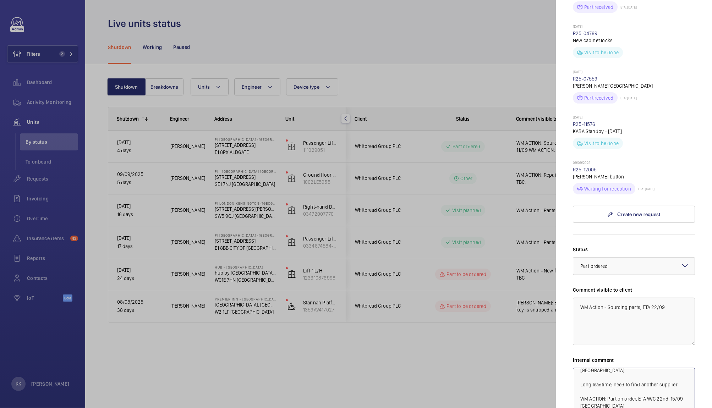
drag, startPoint x: 579, startPoint y: 374, endPoint x: 645, endPoint y: 406, distance: 73.7
click at [645, 406] on div "Status Select a status × Part ordered × Comment visible to client WM Action - S…" at bounding box center [634, 345] width 122 height 198
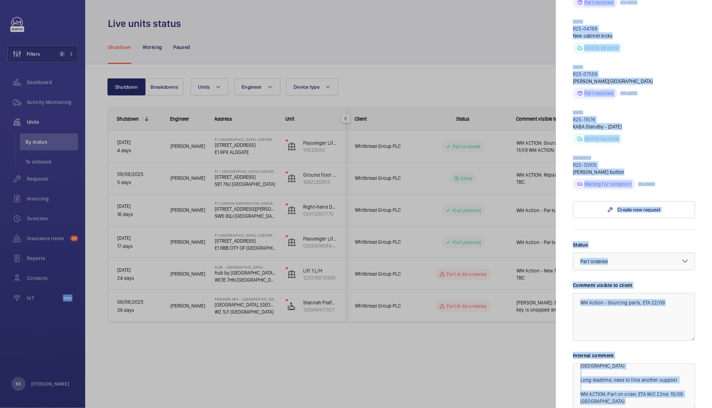
drag, startPoint x: 649, startPoint y: 415, endPoint x: 659, endPoint y: 426, distance: 15.1
click at [659, 408] on html "Filters 2 Dashboard Activity Monitoring Units By status To onboard Requests Inv…" at bounding box center [356, 204] width 712 height 408
click at [629, 394] on textarea "WM ACTION: Sourcing parts, ETA TBC 11/09 [GEOGRAPHIC_DATA] Long leadtime, need …" at bounding box center [634, 388] width 122 height 48
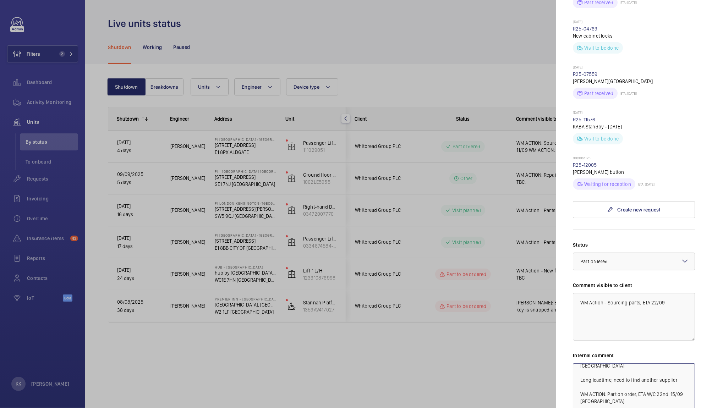
drag, startPoint x: 629, startPoint y: 394, endPoint x: 496, endPoint y: 283, distance: 173.5
click at [496, 283] on mat-sidenav-container "Filters 2 Dashboard Activity Monitoring Units By status To onboard Requests Inv…" at bounding box center [356, 204] width 712 height 408
paste textarea "ction - Sourcing parts, ETA 22/09"
type textarea "WM Action - Sourcing parts, ETA 22/09"
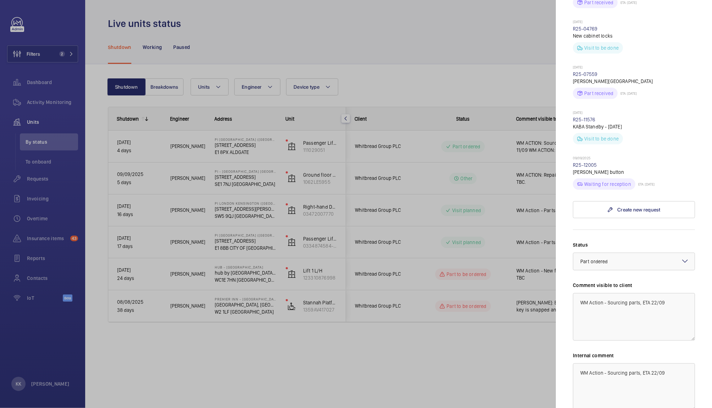
scroll to position [368, 0]
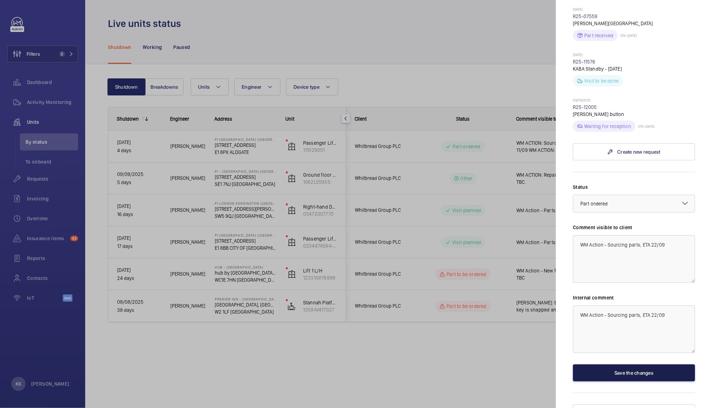
click at [620, 365] on button "Save the changes" at bounding box center [634, 373] width 122 height 17
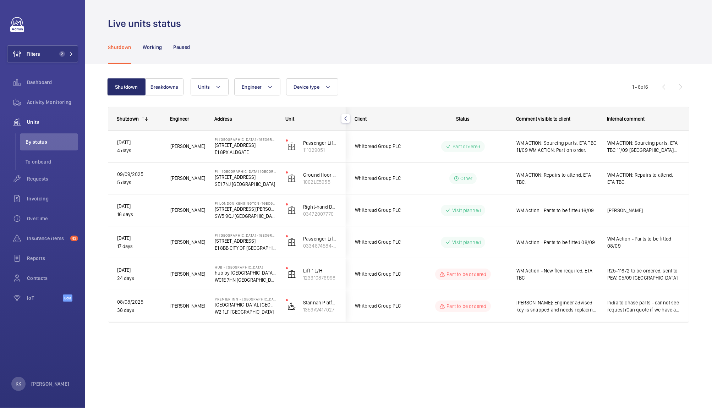
scroll to position [0, 0]
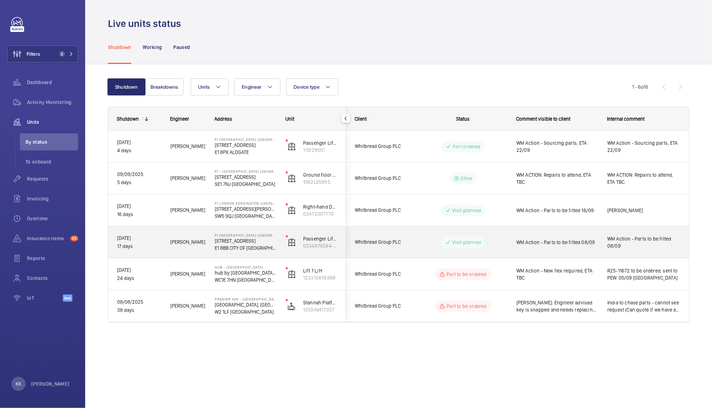
click at [564, 249] on div "WM Action - Parts to be fitted 08/09" at bounding box center [558, 242] width 82 height 16
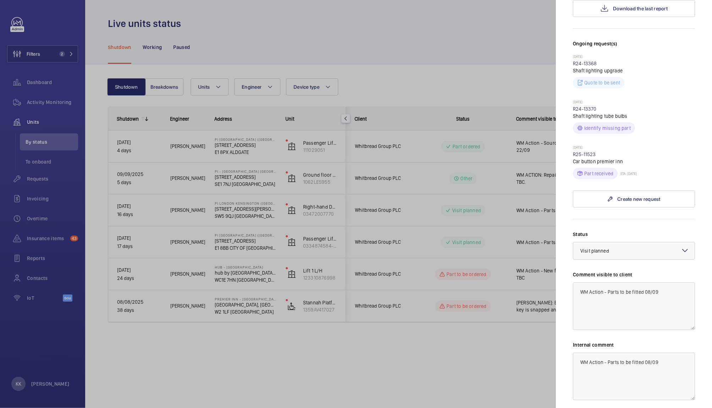
scroll to position [224, 0]
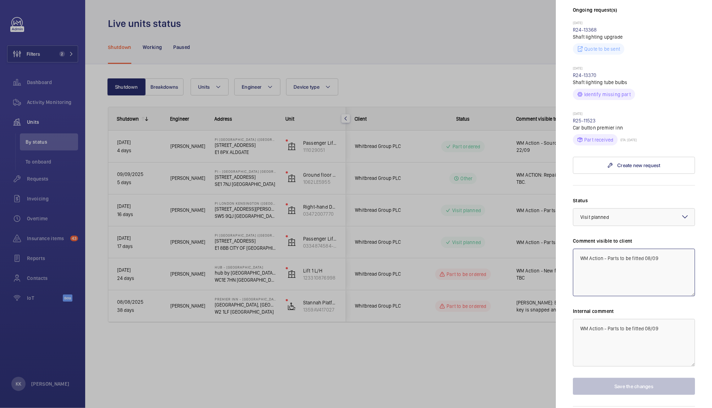
click at [640, 252] on textarea "WM Action - Parts to be fitted 08/09" at bounding box center [634, 273] width 122 height 48
drag, startPoint x: 621, startPoint y: 232, endPoint x: 712, endPoint y: 246, distance: 91.6
click at [712, 246] on mat-sidenav "Stopped unit [GEOGRAPHIC_DATA] ([GEOGRAPHIC_DATA]) [STREET_ADDRESS][GEOGRAPHIC_…" at bounding box center [634, 204] width 156 height 408
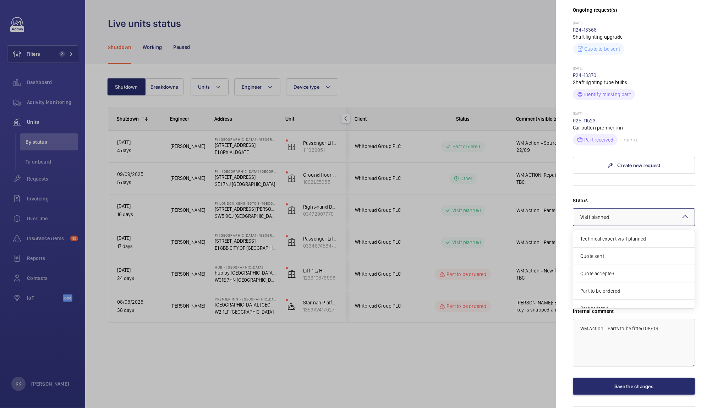
click at [667, 209] on div at bounding box center [634, 217] width 121 height 17
click at [613, 297] on span "Other" at bounding box center [634, 300] width 107 height 7
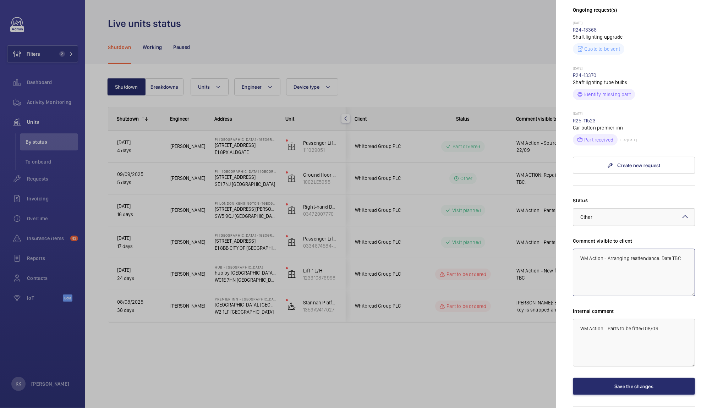
drag, startPoint x: 672, startPoint y: 233, endPoint x: 548, endPoint y: 216, distance: 125.5
click at [548, 216] on mat-sidenav-container "Filters 2 Dashboard Activity Monitoring Units By status To onboard Requests Inv…" at bounding box center [356, 204] width 712 height 408
type textarea "WM Action - Arranging reattendance. Date TBC"
click at [668, 319] on textarea "WM Action - Parts to be fitted 08/09" at bounding box center [634, 343] width 122 height 48
drag, startPoint x: 680, startPoint y: 315, endPoint x: 471, endPoint y: 293, distance: 209.9
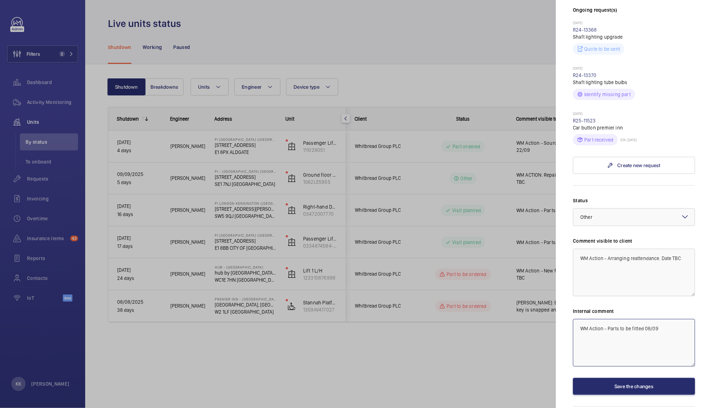
click at [471, 293] on mat-sidenav-container "Filters 2 Dashboard Activity Monitoring Units By status To onboard Requests Inv…" at bounding box center [356, 204] width 712 height 408
type textarea "Trying to arrange reattendance, [PERSON_NAME] is off KK 15/09"
click at [601, 378] on button "Save the changes" at bounding box center [634, 386] width 122 height 17
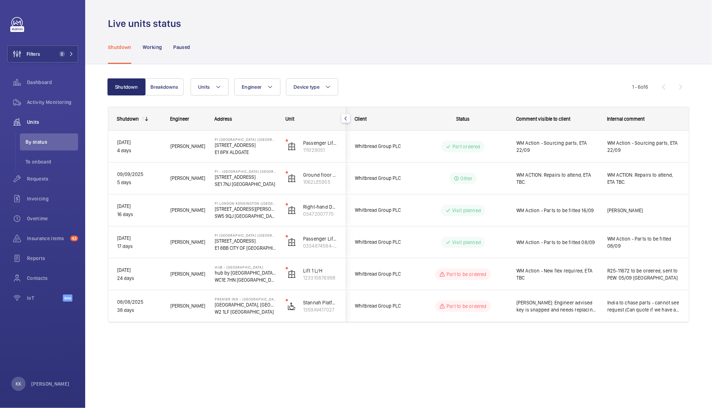
scroll to position [0, 0]
click at [334, 365] on div "Live units status Shutdown Working Paused Shutdown Breakdowns Units Engineer De…" at bounding box center [398, 204] width 627 height 408
click at [354, 371] on div "Live units status Shutdown Working Paused Shutdown Breakdowns Units Engineer De…" at bounding box center [398, 204] width 627 height 408
click at [451, 66] on div "Shutdown Breakdowns Units Engineer Device type More filters Reset all filters 1…" at bounding box center [398, 210] width 627 height 293
click at [490, 62] on div "Shutdown Working Paused" at bounding box center [399, 47] width 582 height 34
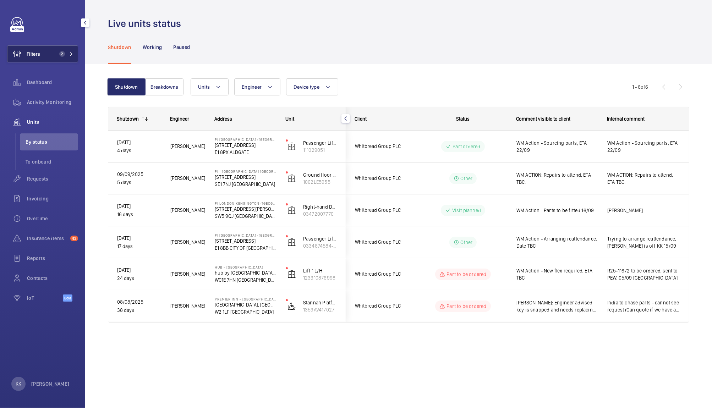
click at [67, 50] on button "Filters 2" at bounding box center [42, 53] width 71 height 17
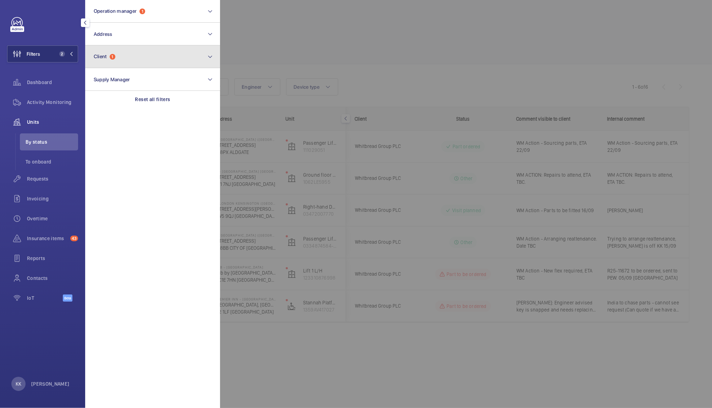
click at [139, 58] on button "Client 1" at bounding box center [152, 56] width 135 height 23
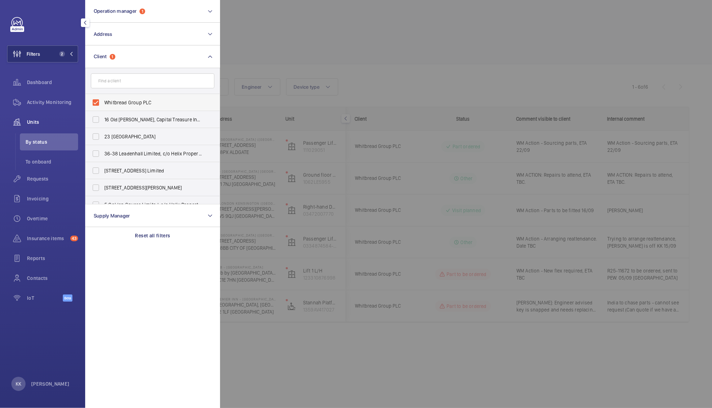
click at [122, 99] on span "Whitbread Group PLC" at bounding box center [153, 102] width 98 height 7
click at [103, 99] on input "Whitbread Group PLC" at bounding box center [96, 103] width 14 height 14
checkbox input "false"
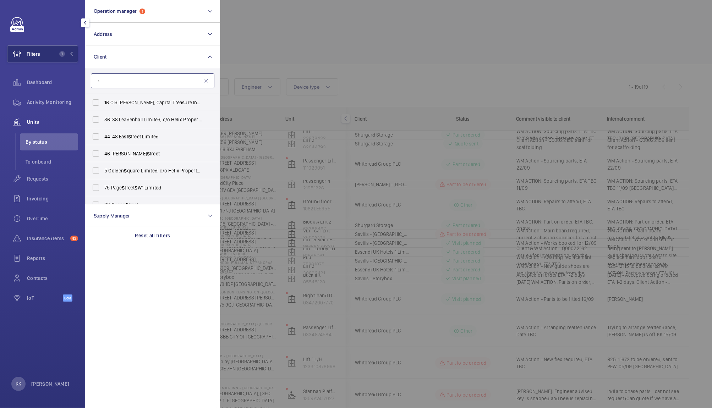
click at [194, 85] on input "s" at bounding box center [153, 81] width 124 height 15
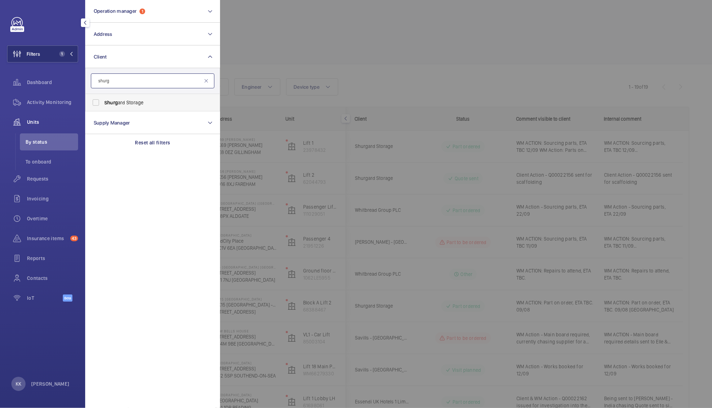
type input "shurg"
click at [137, 103] on span "Shurg ard Storage" at bounding box center [153, 102] width 98 height 7
click at [103, 103] on input "Shurg ard Storage" at bounding box center [96, 103] width 14 height 14
checkbox input "true"
click at [371, 91] on div at bounding box center [576, 204] width 712 height 408
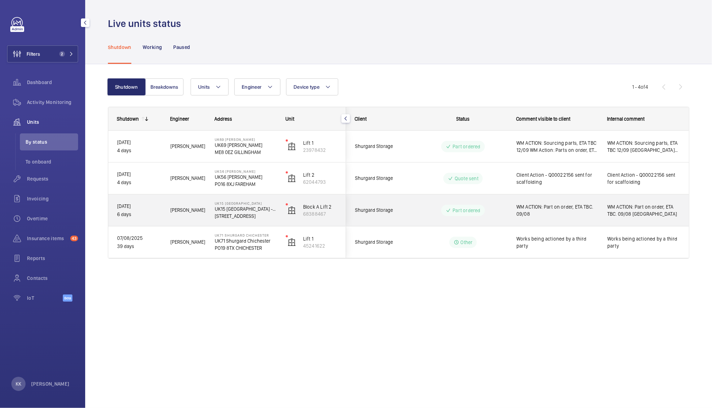
click at [566, 212] on span "WM ACTION: Part on order, ETA TBC. 09/08" at bounding box center [558, 210] width 82 height 14
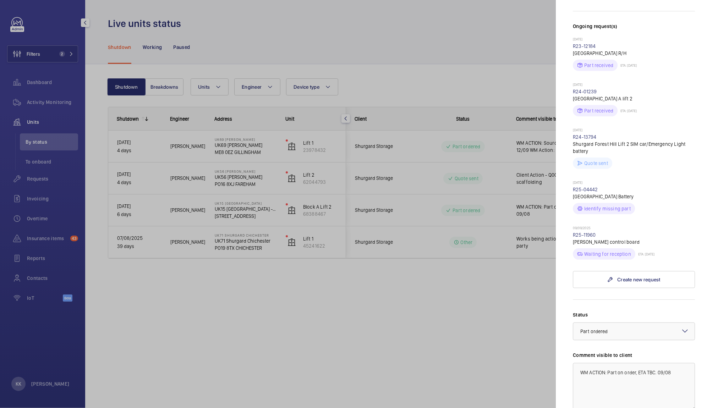
scroll to position [203, 0]
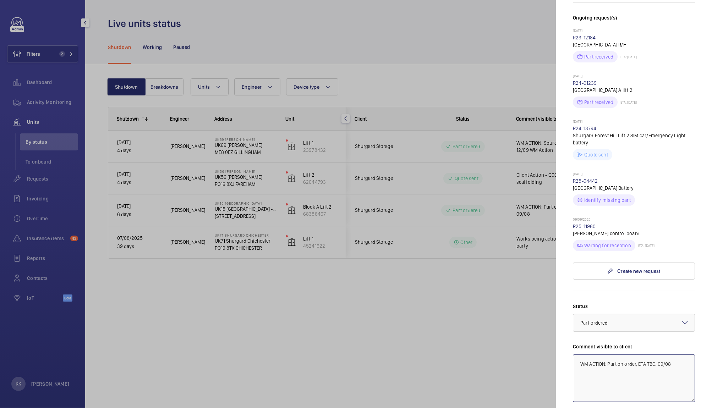
drag, startPoint x: 593, startPoint y: 363, endPoint x: 712, endPoint y: 337, distance: 121.0
click at [712, 337] on mat-sidenav "Stopped unit UK15 [GEOGRAPHIC_DATA] [GEOGRAPHIC_DATA] [GEOGRAPHIC_DATA] - [STRE…" at bounding box center [634, 204] width 156 height 408
click at [685, 363] on textarea "WM Action - Control board on order" at bounding box center [634, 379] width 122 height 48
click at [665, 367] on textarea "WM Action - Control board on order" at bounding box center [634, 379] width 122 height 48
type textarea "WM Action - Control board on order ETA TBC"
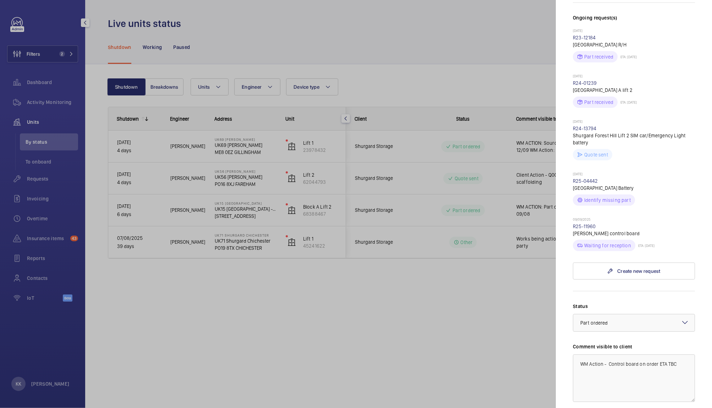
scroll to position [336, 0]
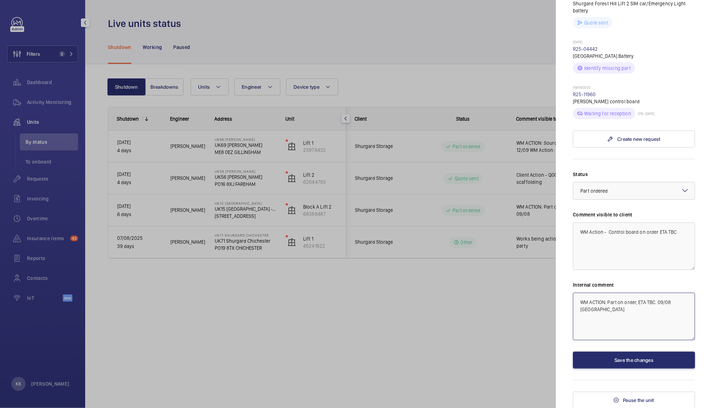
drag, startPoint x: 649, startPoint y: 333, endPoint x: 505, endPoint y: 263, distance: 159.9
click at [505, 263] on mat-sidenav-container "Filters 2 Dashboard Activity Monitoring Units By status To onboard Requests Inv…" at bounding box center [356, 204] width 712 height 408
type textarea "Part not received, asked India to chase"
drag, startPoint x: 603, startPoint y: 95, endPoint x: 568, endPoint y: 93, distance: 35.2
click at [568, 93] on mat-sidenav "Stopped unit UK15 [GEOGRAPHIC_DATA] [GEOGRAPHIC_DATA] [GEOGRAPHIC_DATA] - [STRE…" at bounding box center [634, 204] width 156 height 408
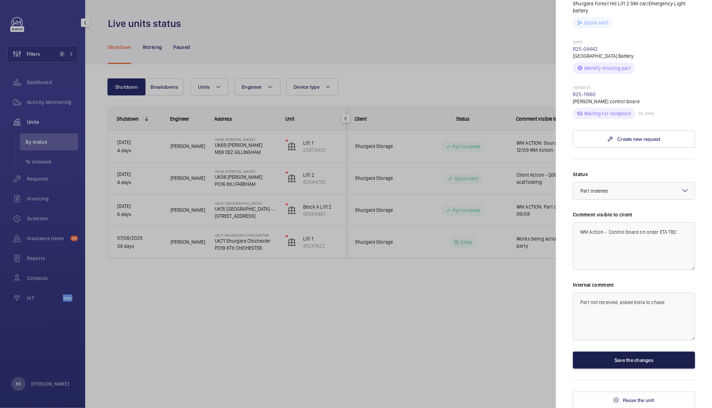
click at [603, 359] on button "Save the changes" at bounding box center [634, 360] width 122 height 17
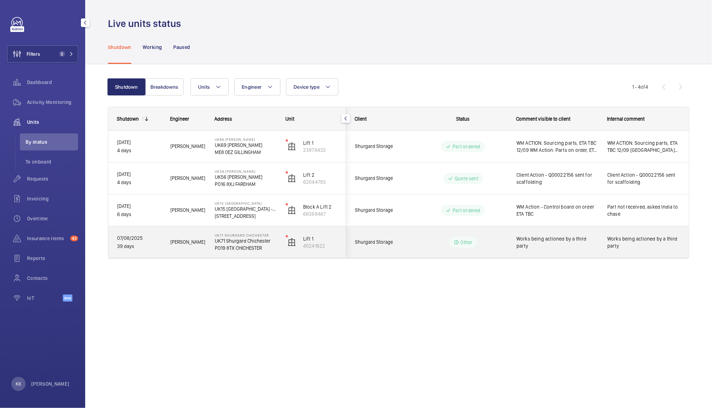
click at [537, 242] on span "Works being actioned by a third party" at bounding box center [558, 242] width 82 height 14
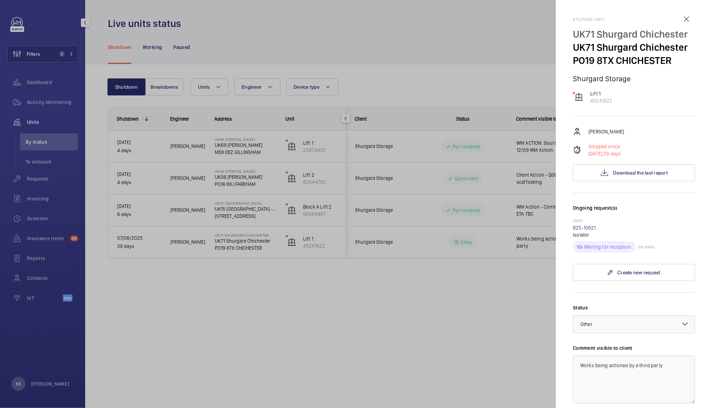
scroll to position [134, 0]
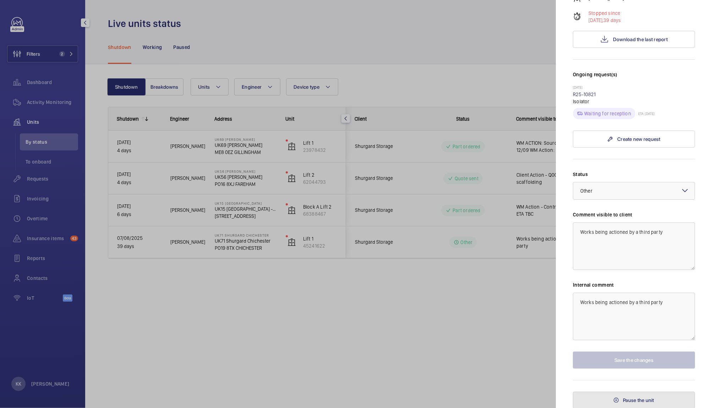
click at [613, 395] on button "Pause the unit" at bounding box center [634, 400] width 122 height 17
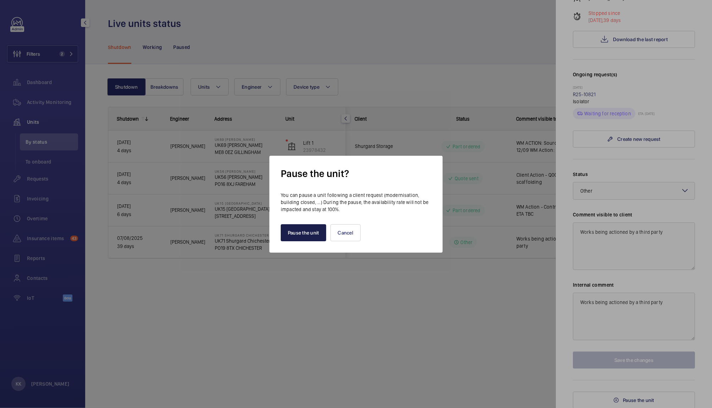
click at [307, 231] on button "Pause the unit" at bounding box center [303, 232] width 45 height 17
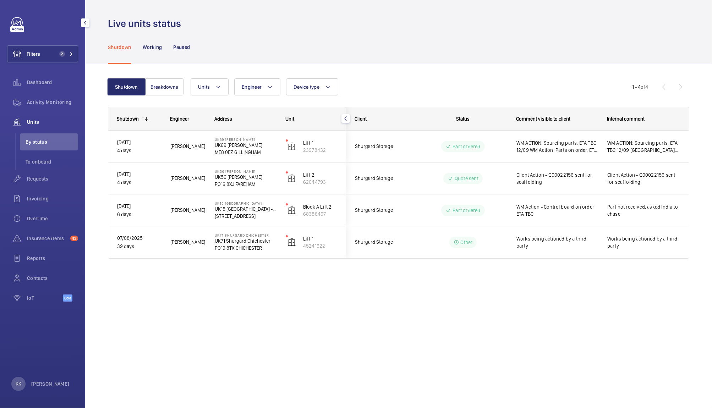
scroll to position [0, 0]
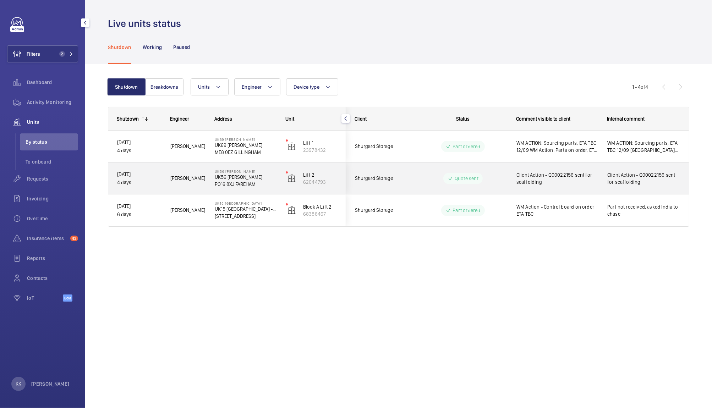
click at [551, 190] on div "Client Action - Q00022156 sent for scaffolding" at bounding box center [553, 178] width 90 height 31
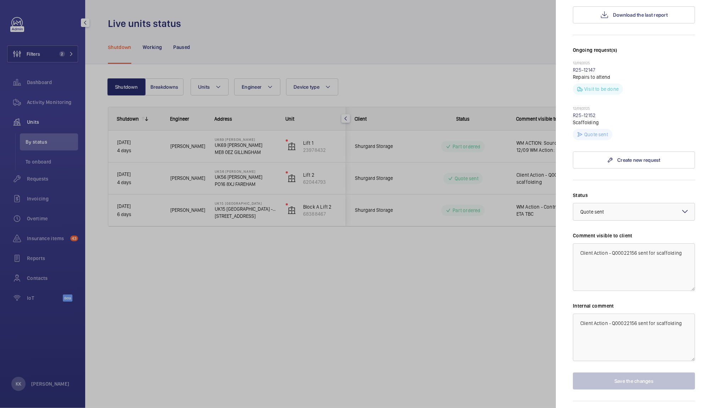
scroll to position [179, 0]
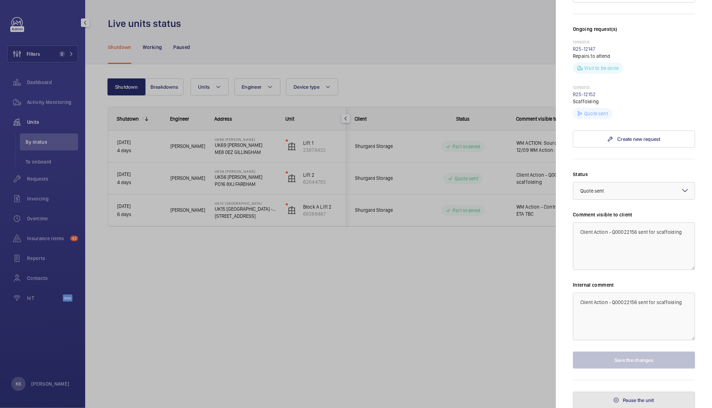
click at [634, 398] on span "Pause the unit" at bounding box center [638, 401] width 31 height 6
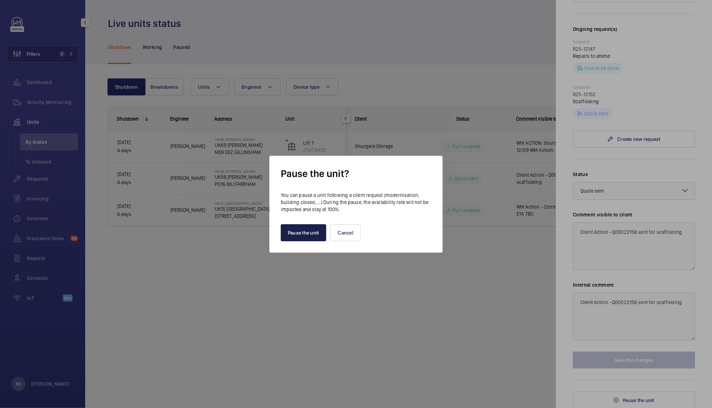
click at [291, 234] on button "Pause the unit" at bounding box center [303, 232] width 45 height 17
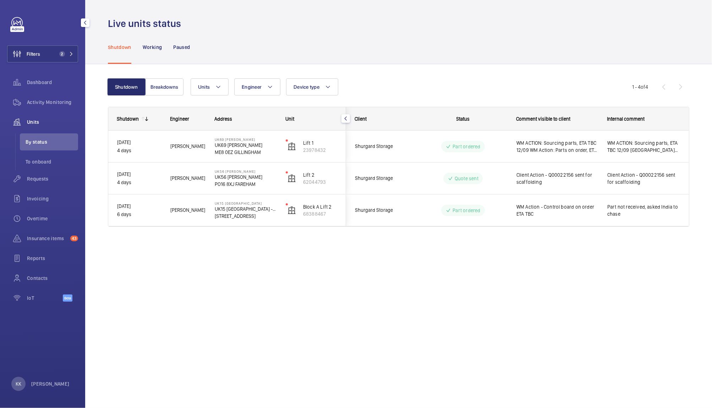
scroll to position [0, 0]
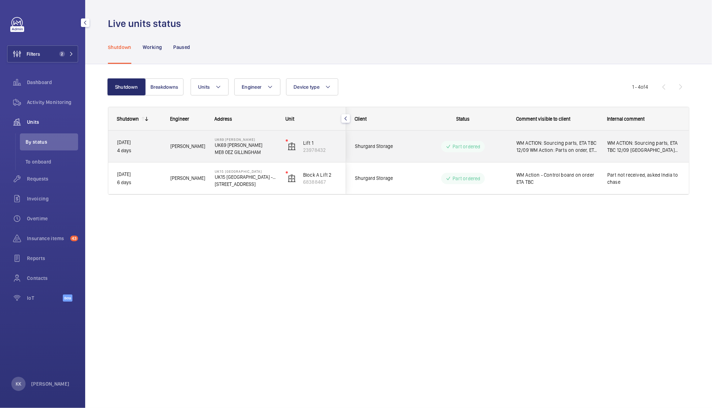
click at [533, 150] on span "WM ACTION: Sourcing parts, ETA TBC 12/09 WM Action: Parts on order, ETA 17th - …" at bounding box center [558, 147] width 82 height 14
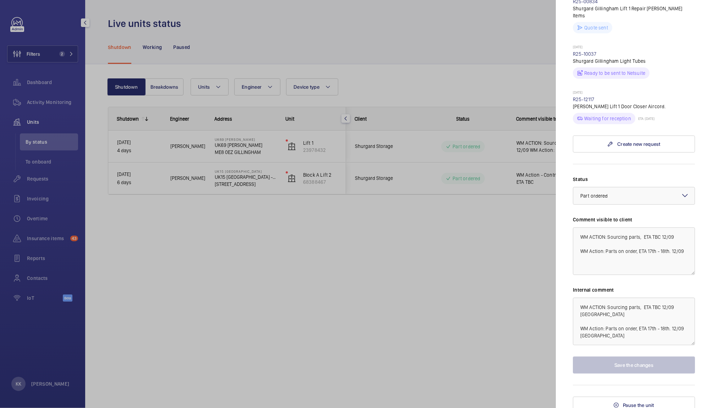
scroll to position [229, 0]
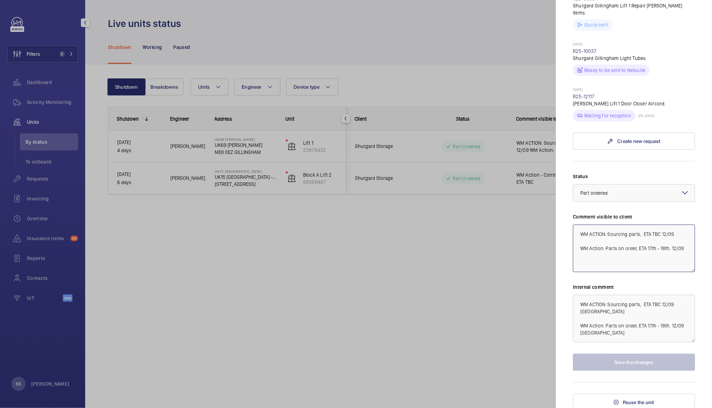
drag, startPoint x: 653, startPoint y: 249, endPoint x: 664, endPoint y: 290, distance: 41.9
click at [664, 272] on textarea "WM ACTION: Sourcing parts, ETA TBC 12/09 WM Action: Parts on order, ETA 17th - …" at bounding box center [634, 249] width 122 height 48
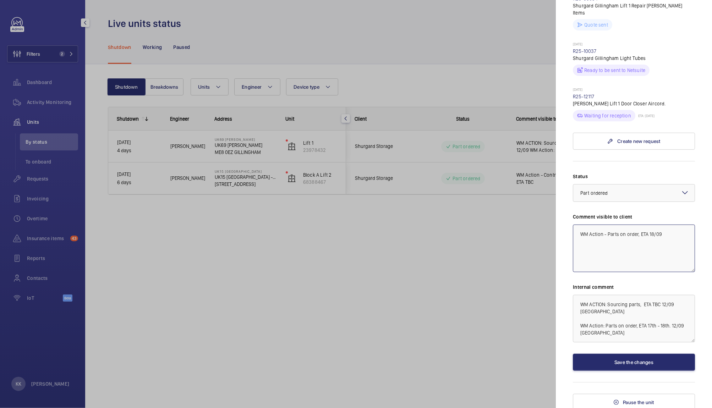
click at [653, 253] on textarea "WM Action - Parts on order, ETA 18/09" at bounding box center [634, 249] width 122 height 48
drag, startPoint x: 674, startPoint y: 254, endPoint x: 519, endPoint y: 241, distance: 155.1
click at [519, 241] on mat-sidenav-container "Filters 2 Dashboard Activity Monitoring Units By status To onboard Requests Inv…" at bounding box center [356, 204] width 712 height 408
type textarea "WM Action - Parts on order, ETA 18/09"
drag, startPoint x: 611, startPoint y: 356, endPoint x: 526, endPoint y: 281, distance: 113.2
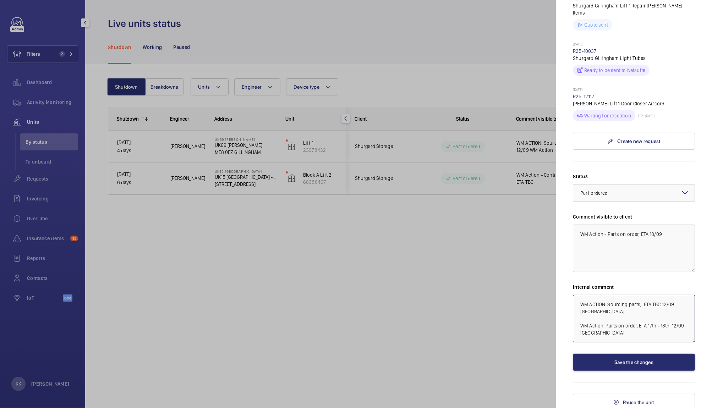
click at [526, 281] on mat-sidenav-container "Filters 2 Dashboard Activity Monitoring Units By status To onboard Requests Inv…" at bounding box center [356, 204] width 712 height 408
paste textarea "ction - Parts on order, ETA 18/09"
type textarea "WM Action - Parts on order, ETA 18/09"
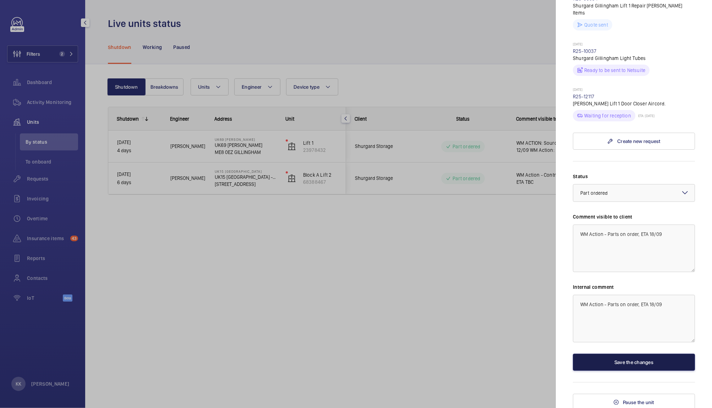
click at [599, 371] on button "Save the changes" at bounding box center [634, 362] width 122 height 17
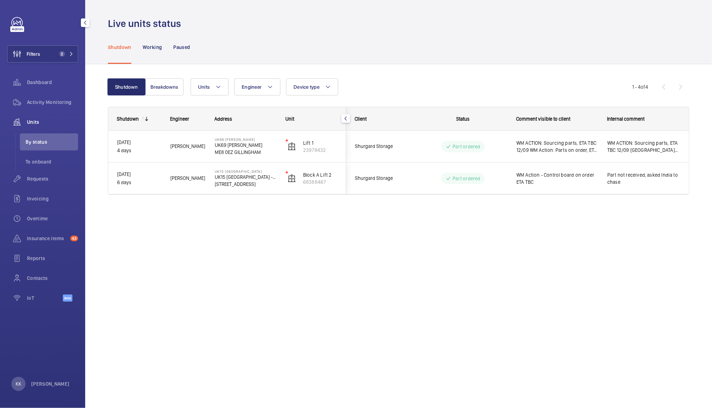
scroll to position [0, 0]
click at [53, 56] on button "Filters 2" at bounding box center [42, 53] width 71 height 17
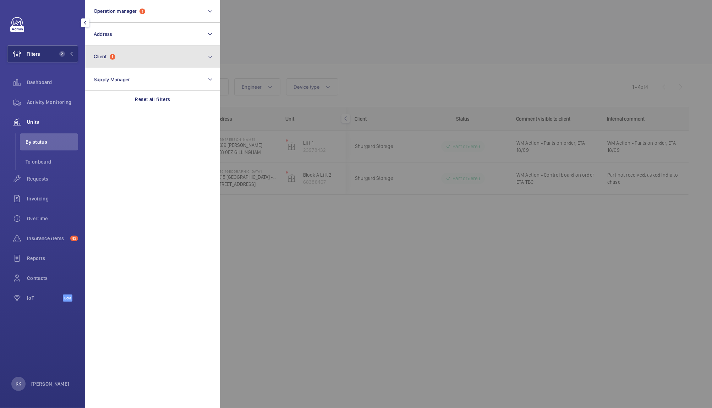
click at [128, 54] on button "Client 1" at bounding box center [152, 56] width 135 height 23
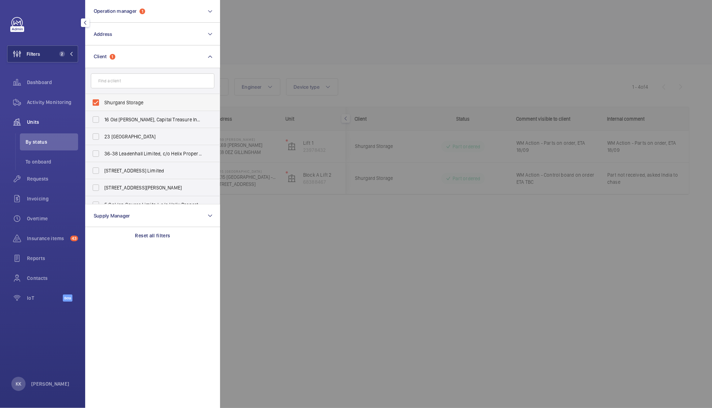
click at [113, 104] on span "Shurgard Storage" at bounding box center [153, 102] width 98 height 7
click at [103, 104] on input "Shurgard Storage" at bounding box center [96, 103] width 14 height 14
checkbox input "false"
click at [118, 85] on input "text" at bounding box center [153, 81] width 124 height 15
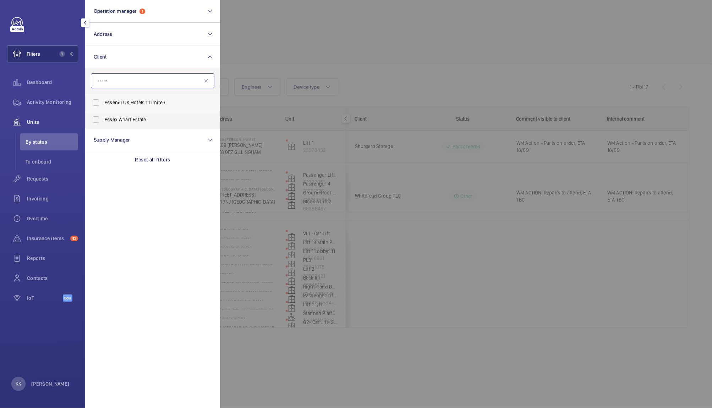
type input "esse"
click at [127, 101] on span "Esse ndi UK Hotels 1 Limited" at bounding box center [153, 102] width 98 height 7
click at [103, 101] on input "Esse ndi UK Hotels 1 Limited" at bounding box center [96, 103] width 14 height 14
checkbox input "true"
click at [367, 76] on div at bounding box center [576, 204] width 712 height 408
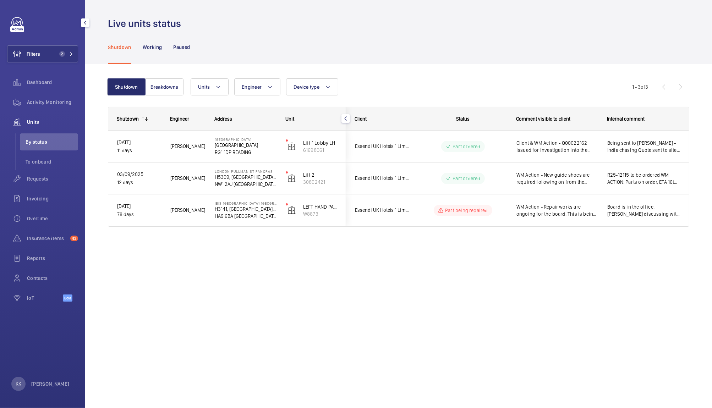
click at [511, 56] on div "Shutdown Working Paused" at bounding box center [399, 47] width 582 height 34
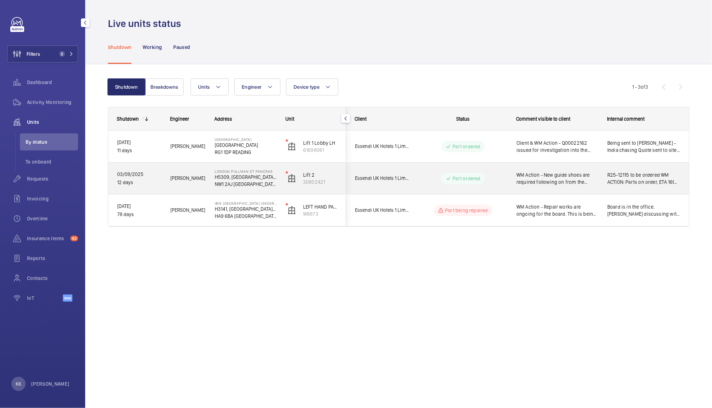
click at [548, 182] on span "WM Action - New guide shoes are required following on from the repair visit. ET…" at bounding box center [558, 179] width 82 height 14
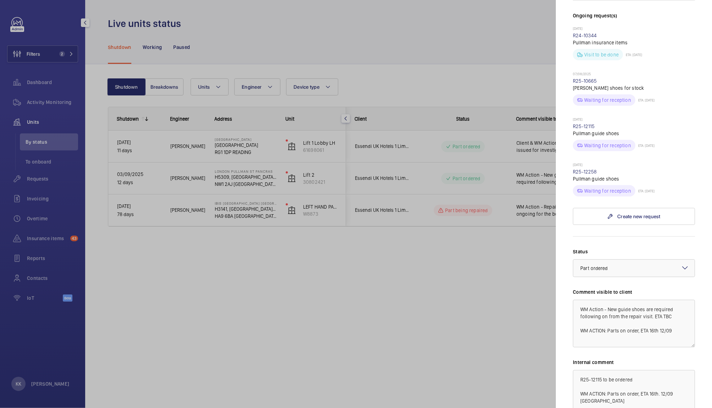
scroll to position [246, 0]
drag, startPoint x: 653, startPoint y: 300, endPoint x: 693, endPoint y: 323, distance: 46.0
click at [693, 323] on mat-sidenav "Stopped unit [GEOGRAPHIC_DATA] PULLMAN ST PANCRAS H5309, [GEOGRAPHIC_DATA], [ST…" at bounding box center [634, 204] width 156 height 408
type textarea "WM Action - New guide shoes are required following on from the repair visit. Wo…"
drag, startPoint x: 612, startPoint y: 399, endPoint x: 499, endPoint y: 281, distance: 163.5
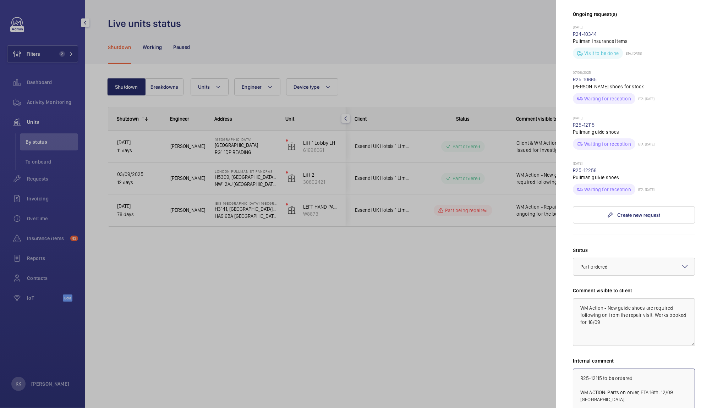
click at [499, 281] on mat-sidenav-container "Filters 2 Dashboard Activity Monitoring Units By status To onboard Requests Inv…" at bounding box center [356, 204] width 712 height 408
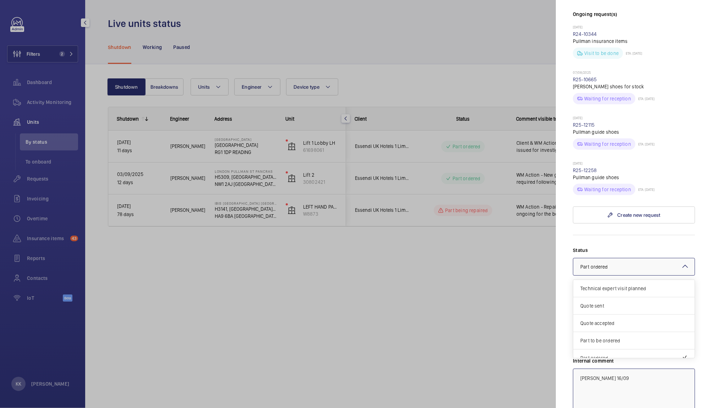
click at [592, 259] on div at bounding box center [634, 267] width 121 height 17
click at [605, 327] on div "Visit planned" at bounding box center [634, 333] width 121 height 17
type textarea "[PERSON_NAME] 16/09"
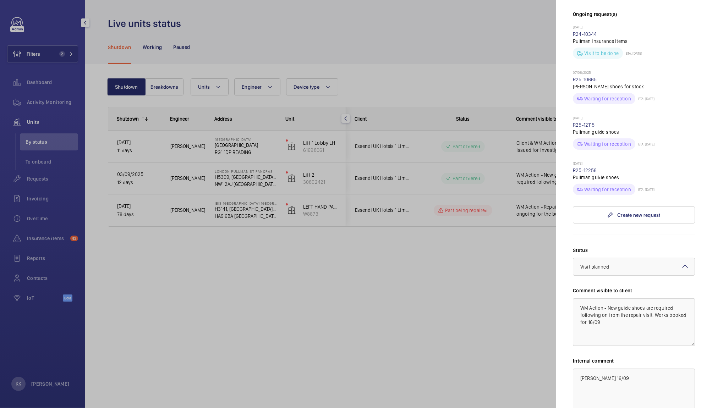
scroll to position [310, 0]
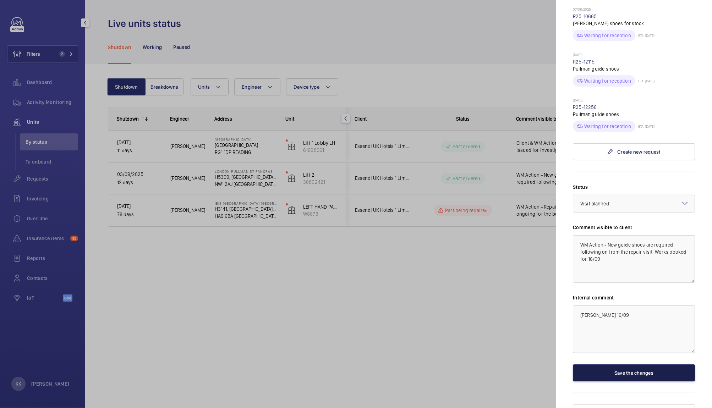
click at [610, 365] on button "Save the changes" at bounding box center [634, 373] width 122 height 17
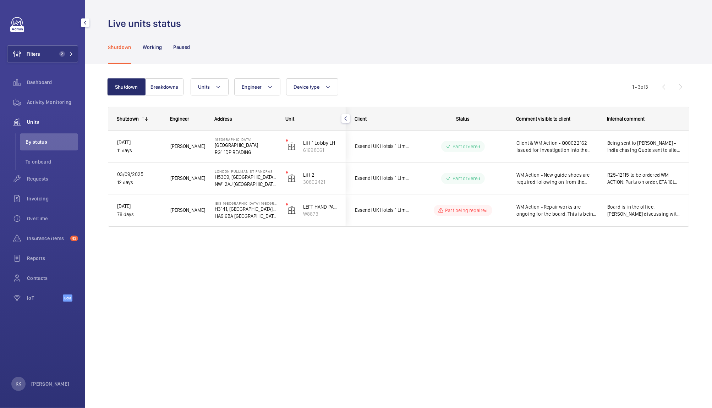
scroll to position [0, 0]
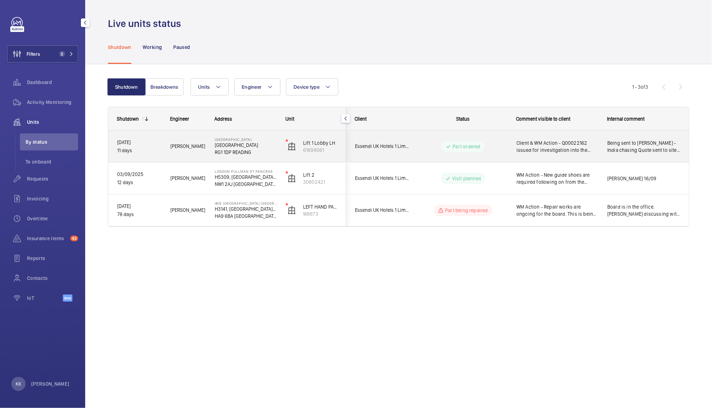
click at [527, 154] on div "Client & WM Action - Q00022162 issued for investigation into the brake release …" at bounding box center [558, 146] width 82 height 16
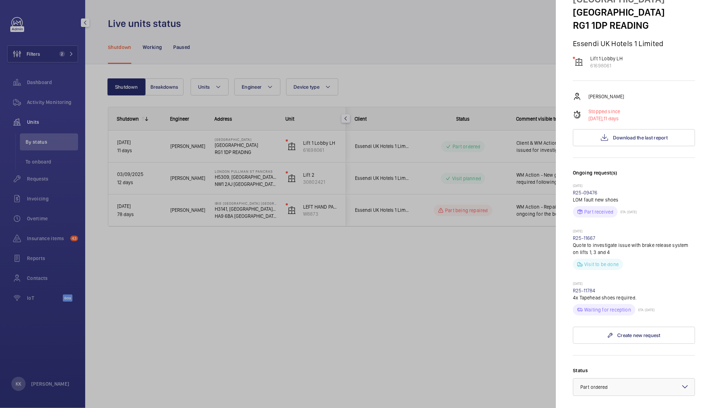
scroll to position [36, 0]
click at [397, 241] on div at bounding box center [356, 204] width 712 height 408
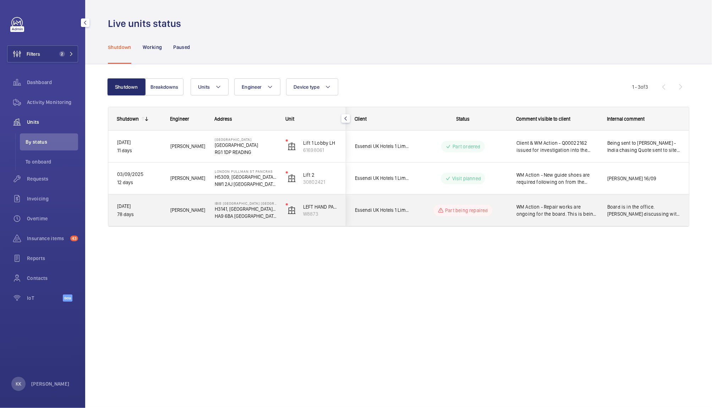
click at [534, 210] on span "WM Action - Repair works are ongoing for the board. This is being chased and wi…" at bounding box center [558, 210] width 82 height 14
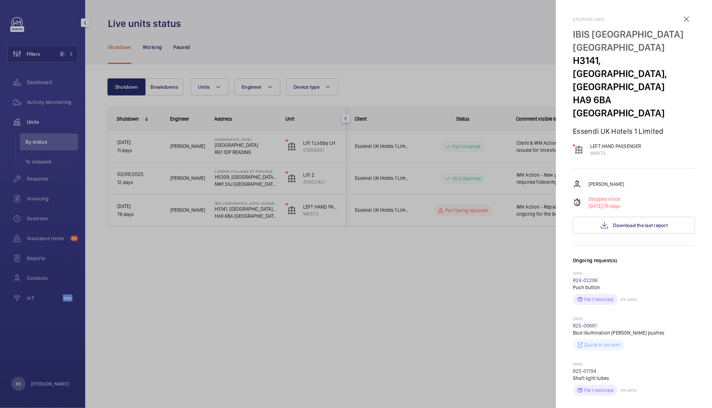
scroll to position [172, 0]
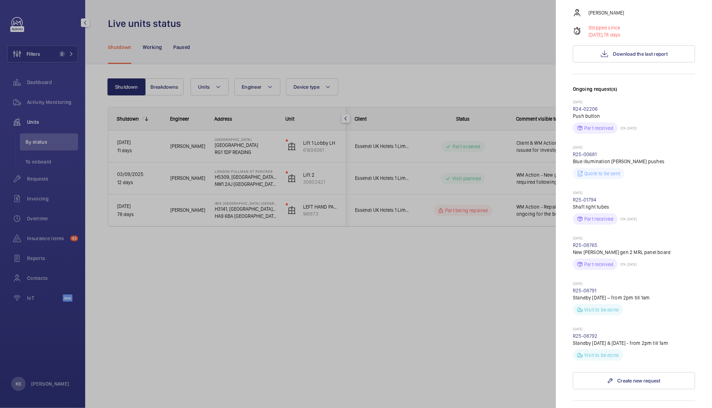
click at [385, 331] on div at bounding box center [356, 204] width 712 height 408
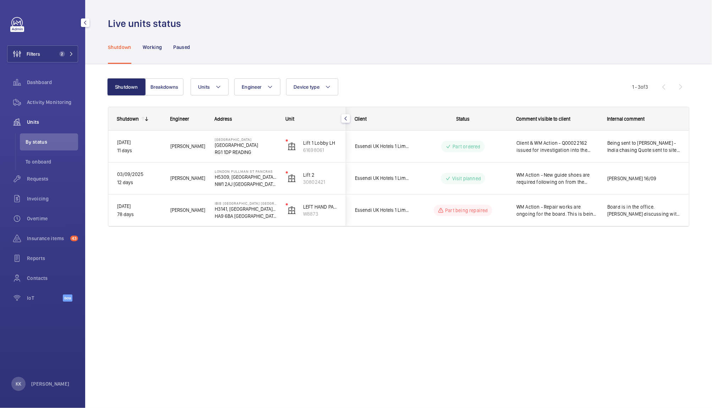
click at [467, 266] on div "Live units status Shutdown Working Paused Shutdown Breakdowns Units Engineer De…" at bounding box center [398, 204] width 627 height 408
click at [77, 55] on button "Filters 2" at bounding box center [42, 53] width 71 height 17
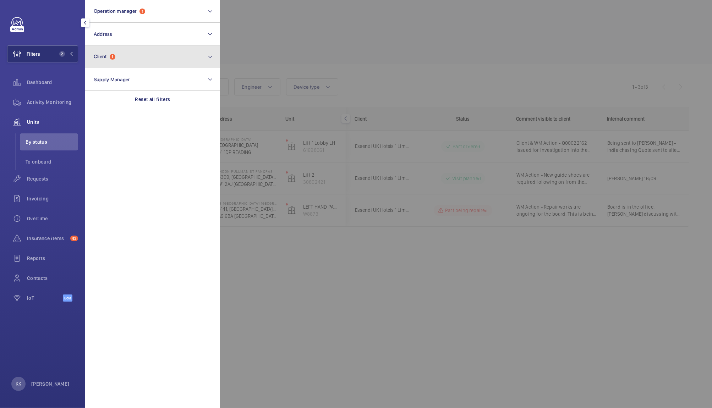
click at [122, 55] on button "Client 1" at bounding box center [152, 56] width 135 height 23
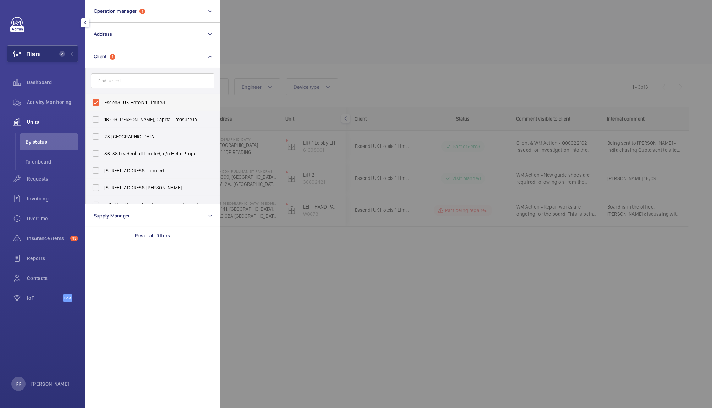
click at [119, 101] on span "Essendi UK Hotels 1 Limited" at bounding box center [153, 102] width 98 height 7
click at [103, 101] on input "Essendi UK Hotels 1 Limited" at bounding box center [96, 103] width 14 height 14
checkbox input "false"
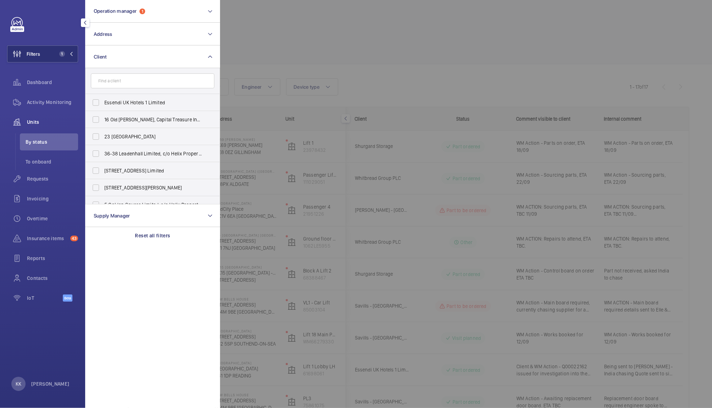
click at [32, 147] on li "By status" at bounding box center [49, 142] width 58 height 17
click at [333, 58] on div at bounding box center [576, 204] width 712 height 408
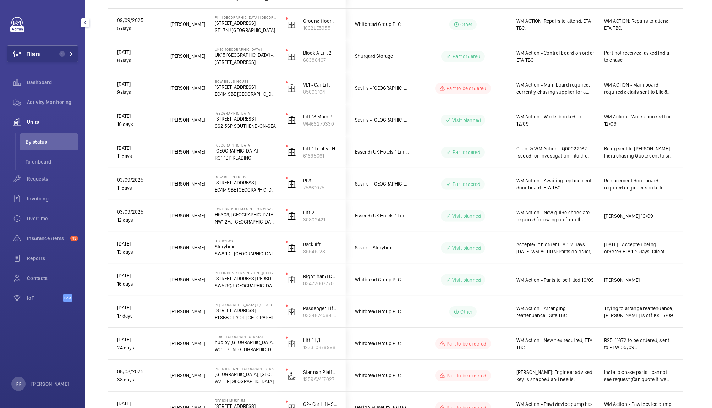
scroll to position [215, 0]
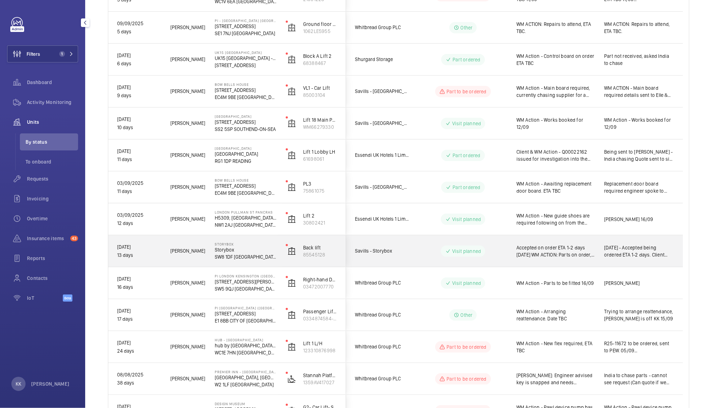
click at [555, 256] on span "Accepted on order ETA 1-2 days [DATE] WM ACTION: Parts on order, Engineer to fi…" at bounding box center [556, 251] width 78 height 14
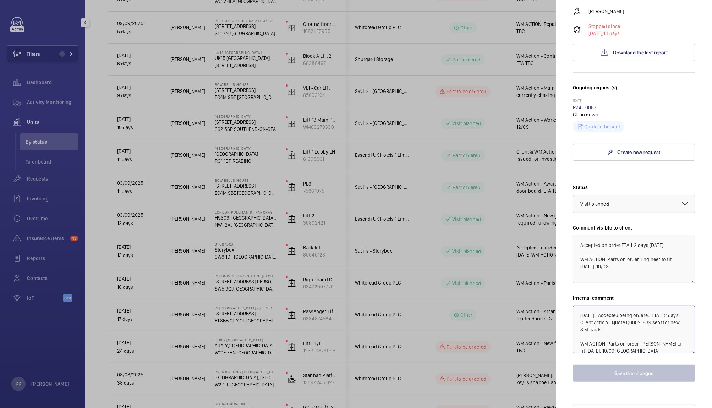
scroll to position [14, 0]
drag, startPoint x: 645, startPoint y: 335, endPoint x: 550, endPoint y: 267, distance: 116.7
click at [550, 267] on mat-sidenav-container "Filters 1 Dashboard Activity Monitoring Units By status To onboard Requests Inv…" at bounding box center [356, 204] width 712 height 408
click at [639, 319] on textarea "[DATE] - Accepted being ordered ETA 1-2 days. Client Action - Quote Q00021839 s…" at bounding box center [634, 330] width 122 height 48
drag, startPoint x: 636, startPoint y: 335, endPoint x: 527, endPoint y: 218, distance: 159.3
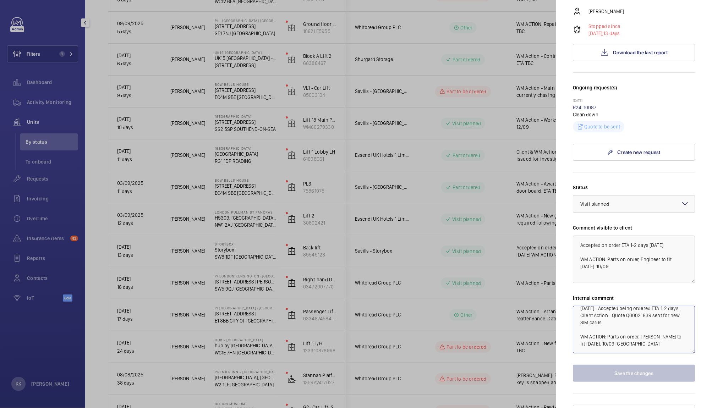
click at [527, 218] on mat-sidenav-container "Filters 1 Dashboard Activity Monitoring Units By status To onboard Requests Inv…" at bounding box center [356, 204] width 712 height 408
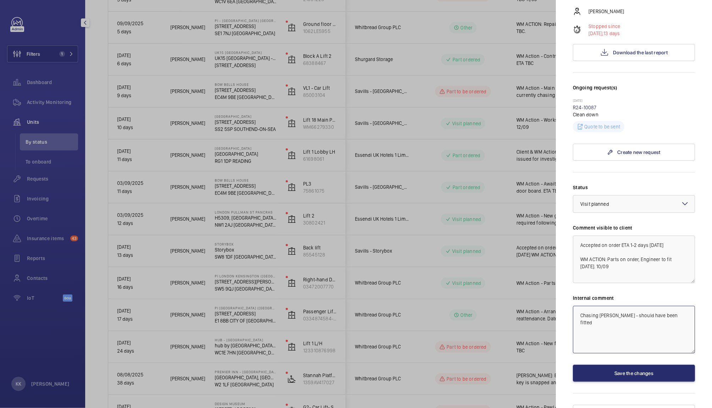
type textarea "Chasing [PERSON_NAME] - should have been fitted"
drag, startPoint x: 628, startPoint y: 258, endPoint x: 529, endPoint y: 199, distance: 115.1
click at [529, 199] on mat-sidenav-container "Filters 1 Dashboard Activity Monitoring Units By status To onboard Requests Inv…" at bounding box center [356, 204] width 712 height 408
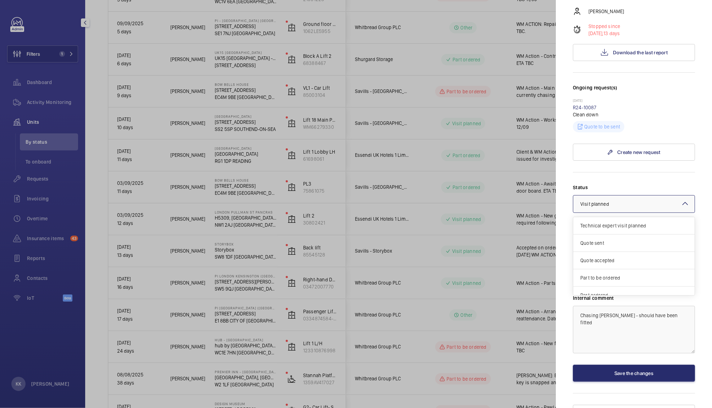
click at [619, 196] on div at bounding box center [634, 204] width 121 height 17
click at [597, 284] on span "Other" at bounding box center [634, 287] width 107 height 7
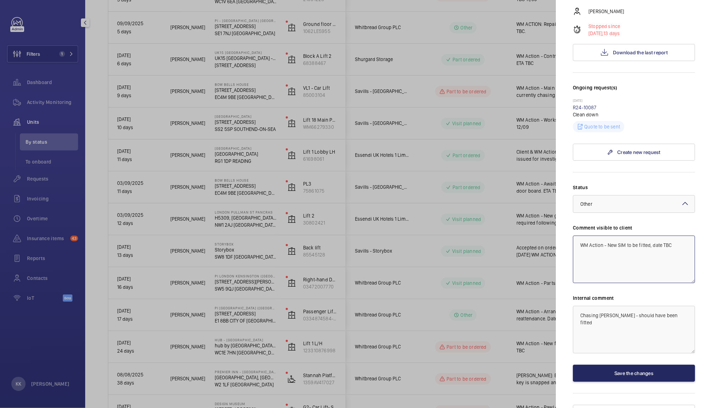
type textarea "WM Action - New SIM to be fitted, date TBC"
click at [603, 365] on button "Save the changes" at bounding box center [634, 373] width 122 height 17
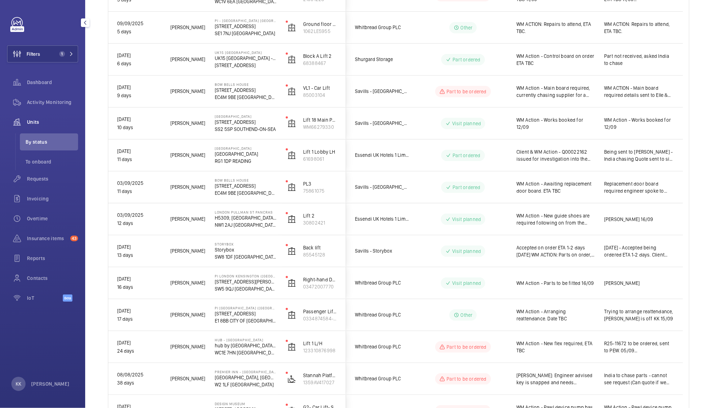
scroll to position [0, 0]
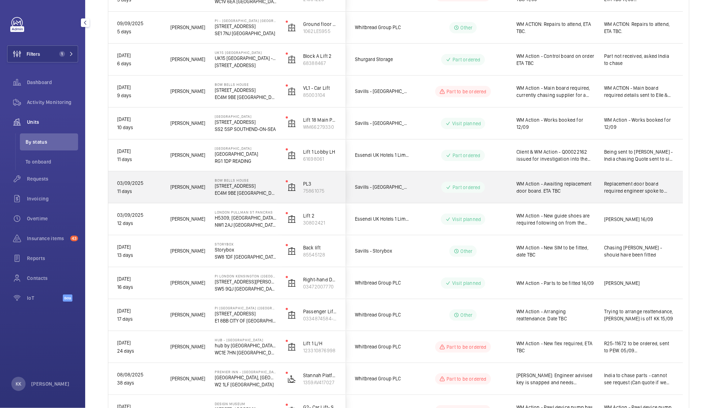
click at [565, 195] on div "WM Action - Awaiting replacement door board. ETA TBC" at bounding box center [551, 187] width 87 height 31
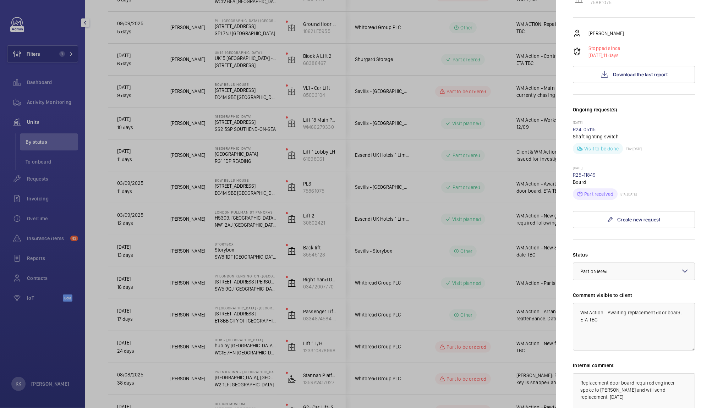
scroll to position [179, 0]
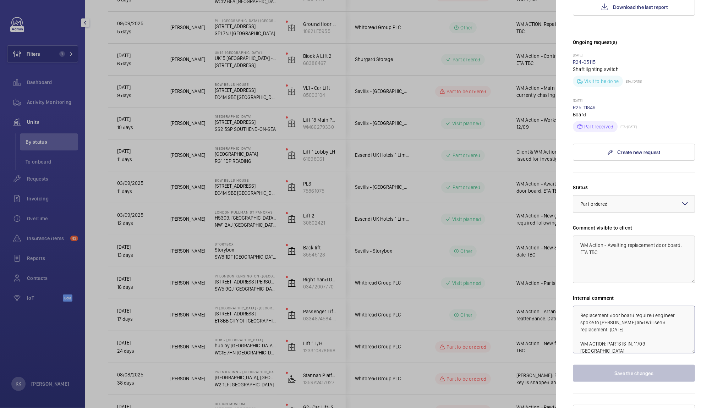
drag, startPoint x: 582, startPoint y: 303, endPoint x: 690, endPoint y: 355, distance: 119.4
click at [690, 355] on mat-sidenav "Stopped unit [GEOGRAPHIC_DATA] [STREET_ADDRESS] Savills - [GEOGRAPHIC_DATA] PL3…" at bounding box center [634, 204] width 156 height 408
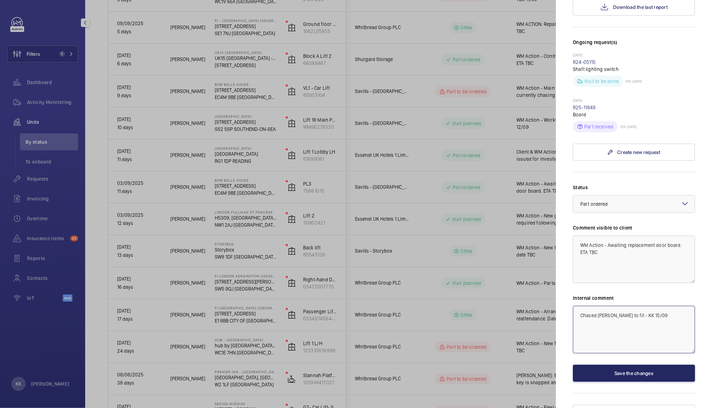
type textarea "Chased [PERSON_NAME] to fit - KK 15/09"
click at [634, 365] on button "Save the changes" at bounding box center [634, 373] width 122 height 17
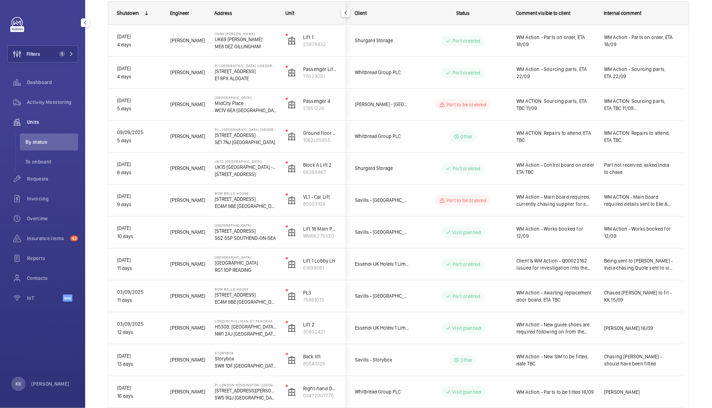
scroll to position [91, 0]
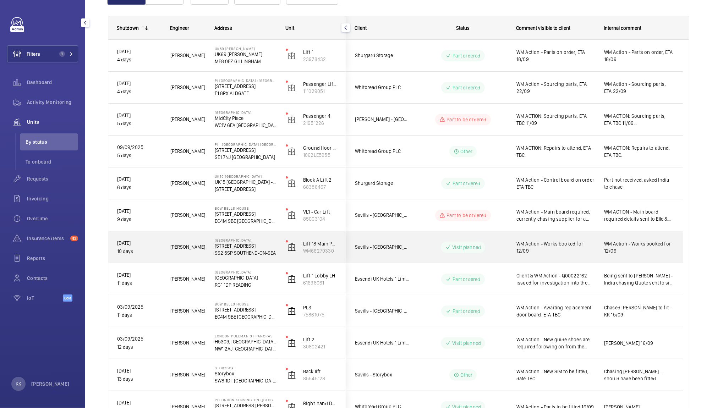
click at [578, 243] on div "WM Action - Works booked for 12/09" at bounding box center [556, 247] width 78 height 16
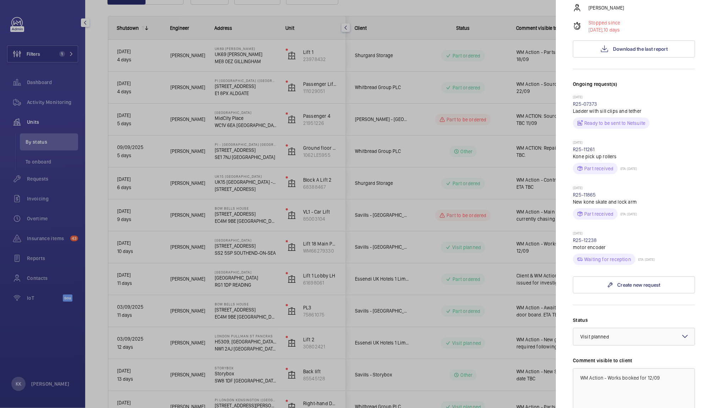
scroll to position [237, 0]
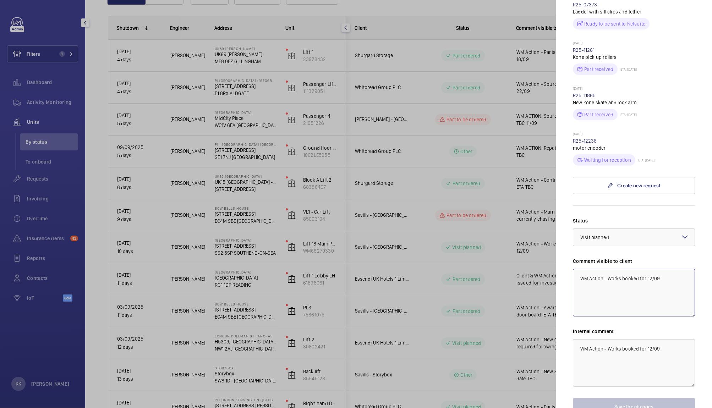
drag, startPoint x: 664, startPoint y: 303, endPoint x: 625, endPoint y: 301, distance: 39.5
click at [625, 301] on textarea "WM Action - Works booked for 12/09" at bounding box center [634, 293] width 122 height 48
click at [613, 297] on textarea "WM Action - New encoder required (also skate and door motor) ETA 18/09" at bounding box center [634, 293] width 122 height 48
drag, startPoint x: 679, startPoint y: 309, endPoint x: 494, endPoint y: 269, distance: 188.9
click at [494, 269] on mat-sidenav-container "Filters 1 Dashboard Activity Monitoring Units By status To onboard Requests Inv…" at bounding box center [356, 204] width 712 height 408
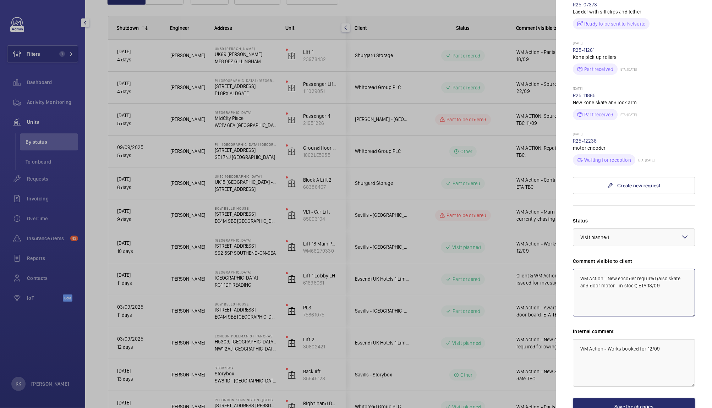
type textarea "WM Action - New encoder required (also skate and door motor - in stock) ETA 18/…"
drag, startPoint x: 670, startPoint y: 369, endPoint x: 529, endPoint y: 349, distance: 142.3
click at [529, 349] on mat-sidenav-container "Filters 1 Dashboard Activity Monitoring Units By status To onboard Requests Inv…" at bounding box center [356, 204] width 712 height 408
paste textarea "New encoder required (also skate and door motor - in stock) ETA 18"
click at [591, 246] on div at bounding box center [634, 237] width 121 height 17
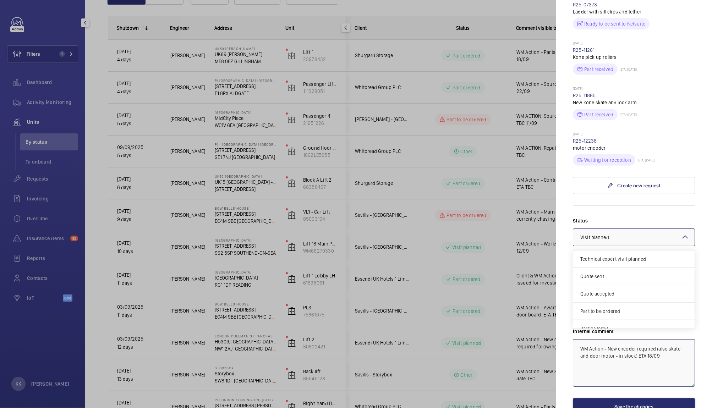
scroll to position [60, 0]
click at [598, 272] on span "Part ordered" at bounding box center [634, 268] width 107 height 7
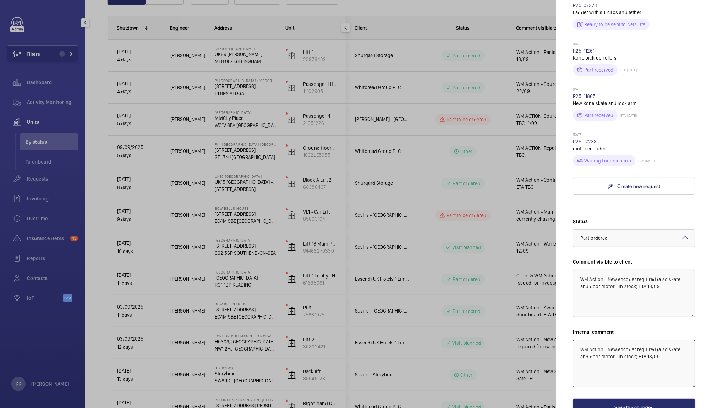
type textarea "WM Action - New encoder required (also skate and door motor - in stock) ETA 18/…"
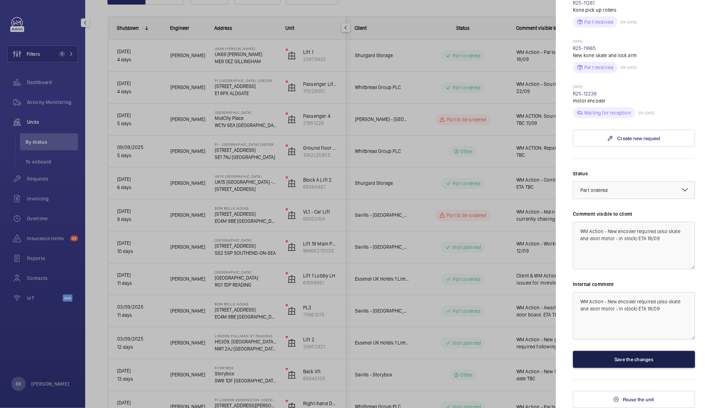
click at [605, 359] on button "Save the changes" at bounding box center [634, 359] width 122 height 17
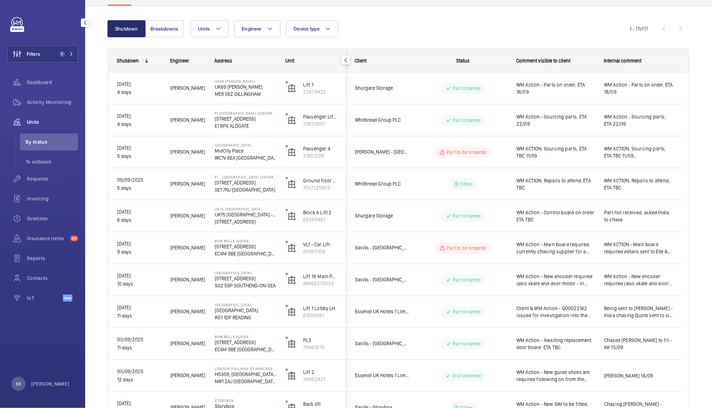
scroll to position [56, 0]
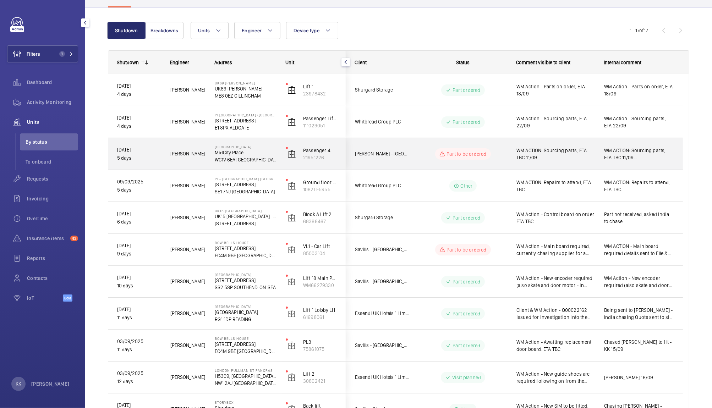
click at [575, 157] on span "WM ACTION: Sourcing parts, ETA TBC 11/09" at bounding box center [556, 154] width 78 height 14
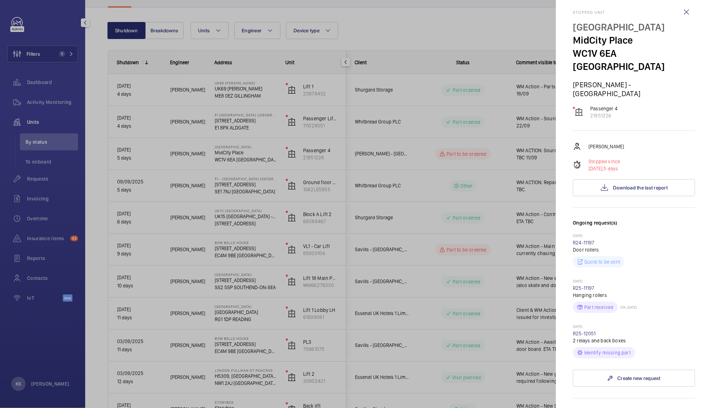
scroll to position [0, 0]
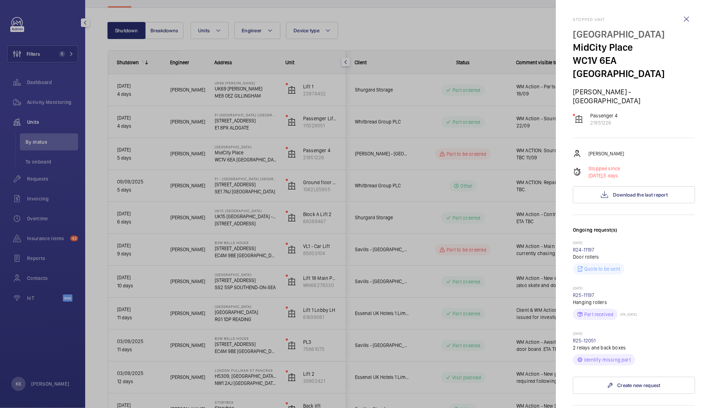
drag, startPoint x: 596, startPoint y: 320, endPoint x: 569, endPoint y: 319, distance: 27.4
click at [569, 319] on mat-sidenav "Stopped unit Midcity Place MidCity Place WC1V 6EA [GEOGRAPHIC_DATA] [PERSON_NAM…" at bounding box center [634, 204] width 156 height 408
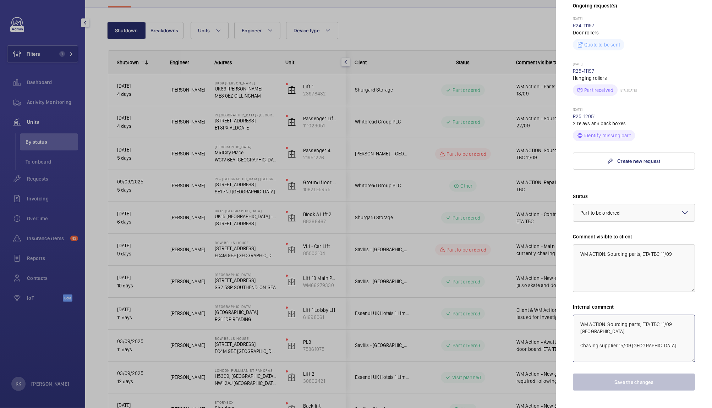
click at [670, 315] on textarea "WM ACTION: Sourcing parts, ETA TBC 11/09 [GEOGRAPHIC_DATA] Chasing supplier 15/…" at bounding box center [634, 339] width 122 height 48
click at [480, 245] on div at bounding box center [356, 204] width 712 height 408
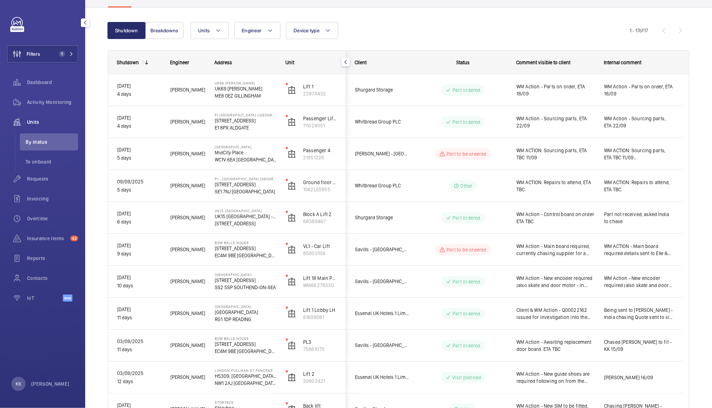
drag, startPoint x: 695, startPoint y: 32, endPoint x: 712, endPoint y: 54, distance: 27.8
click at [712, 54] on div "Live units status Shutdown Working Paused Shutdown Breakdowns Units Engineer De…" at bounding box center [398, 204] width 627 height 408
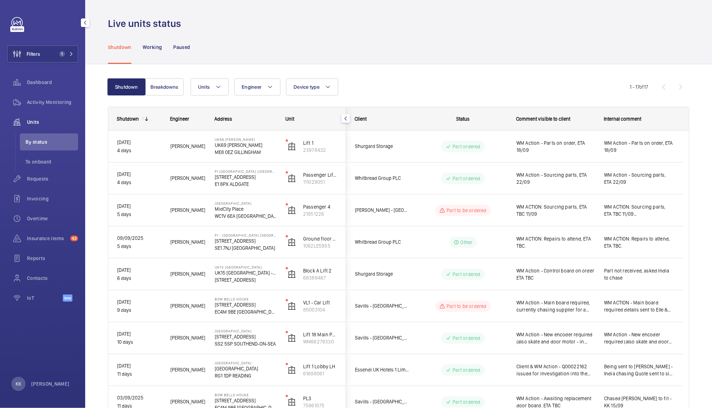
click at [235, 37] on div "Shutdown Working Paused" at bounding box center [399, 47] width 582 height 34
